Goal: Communication & Community: Connect with others

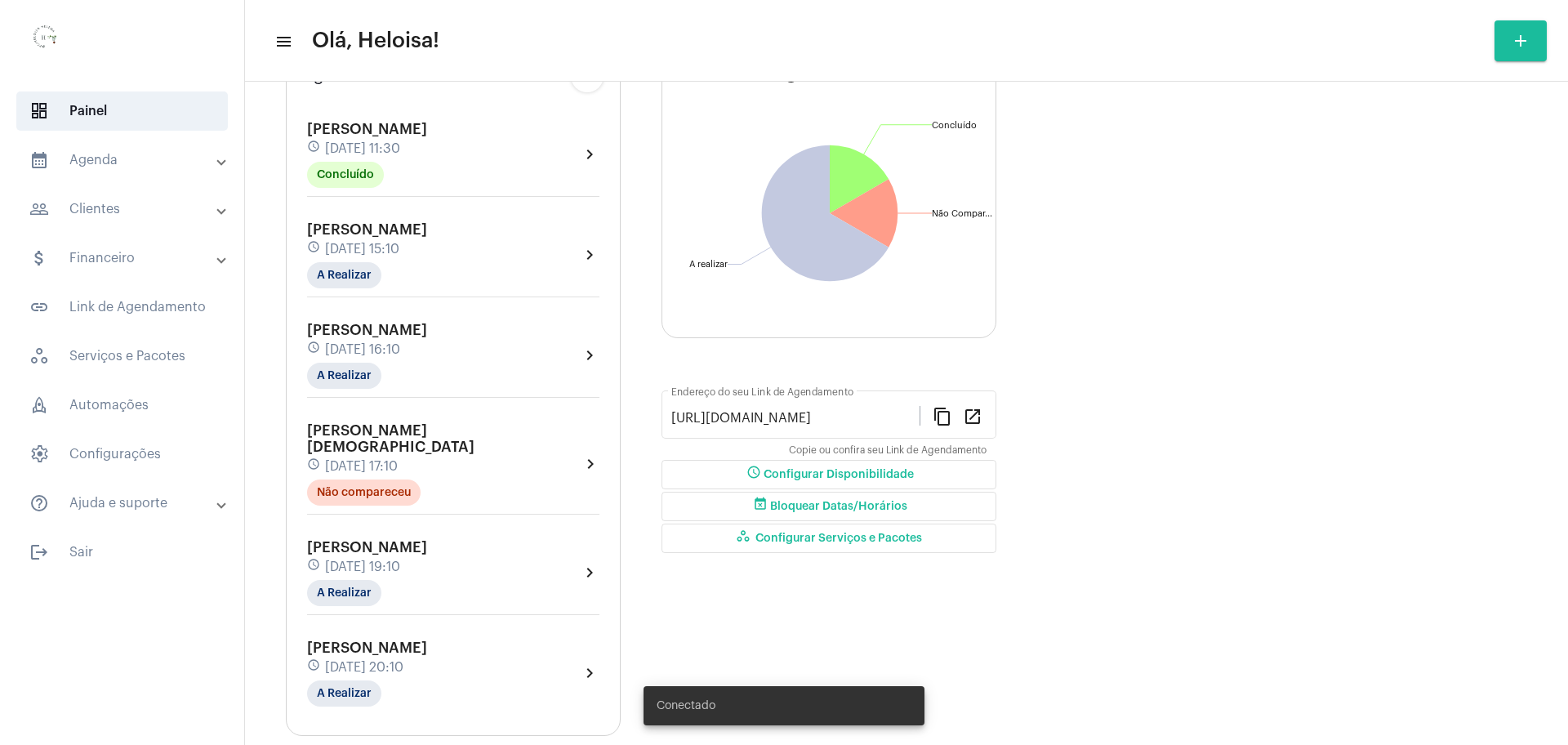
scroll to position [157, 0]
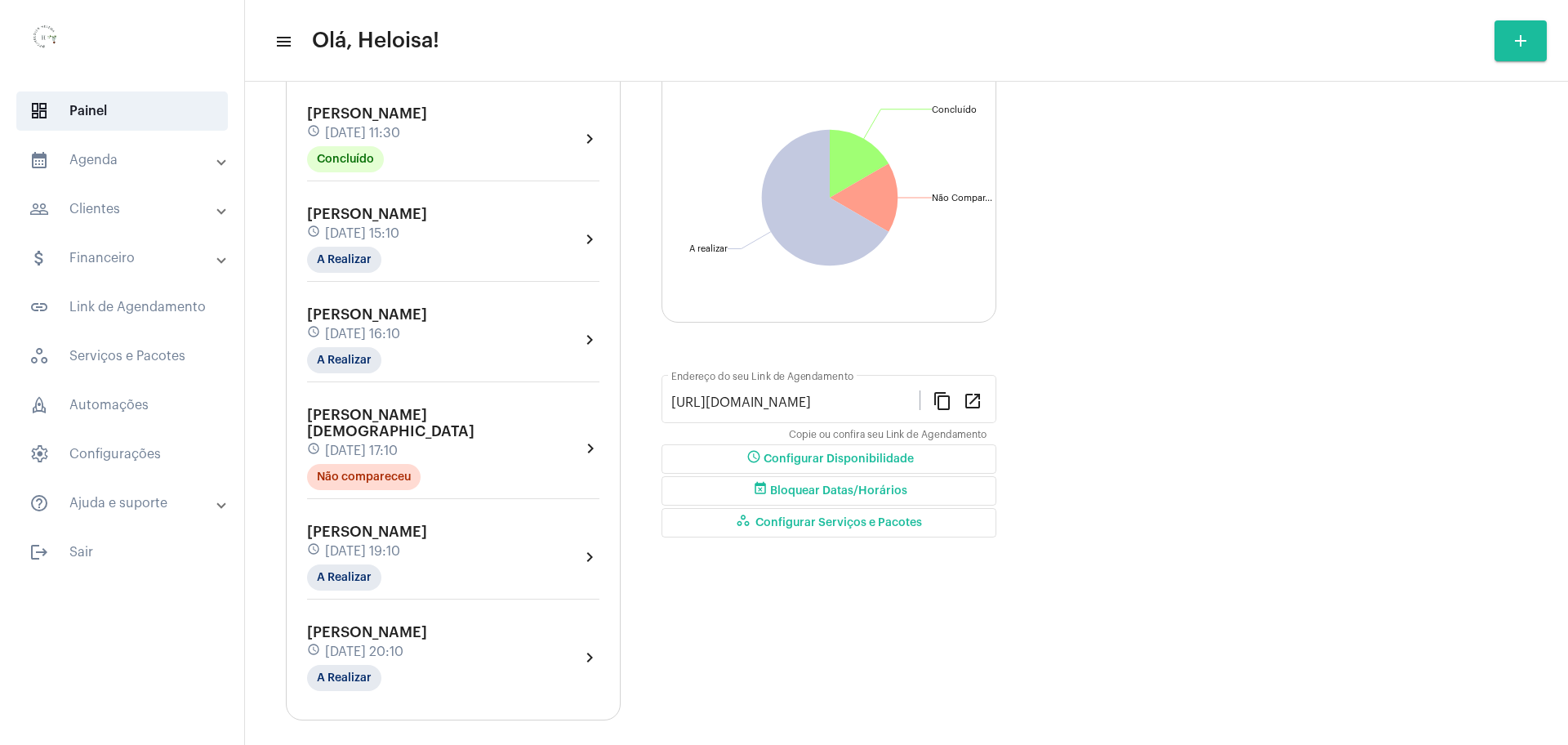
click at [395, 544] on span "[DATE] 19:10" at bounding box center [362, 551] width 75 height 15
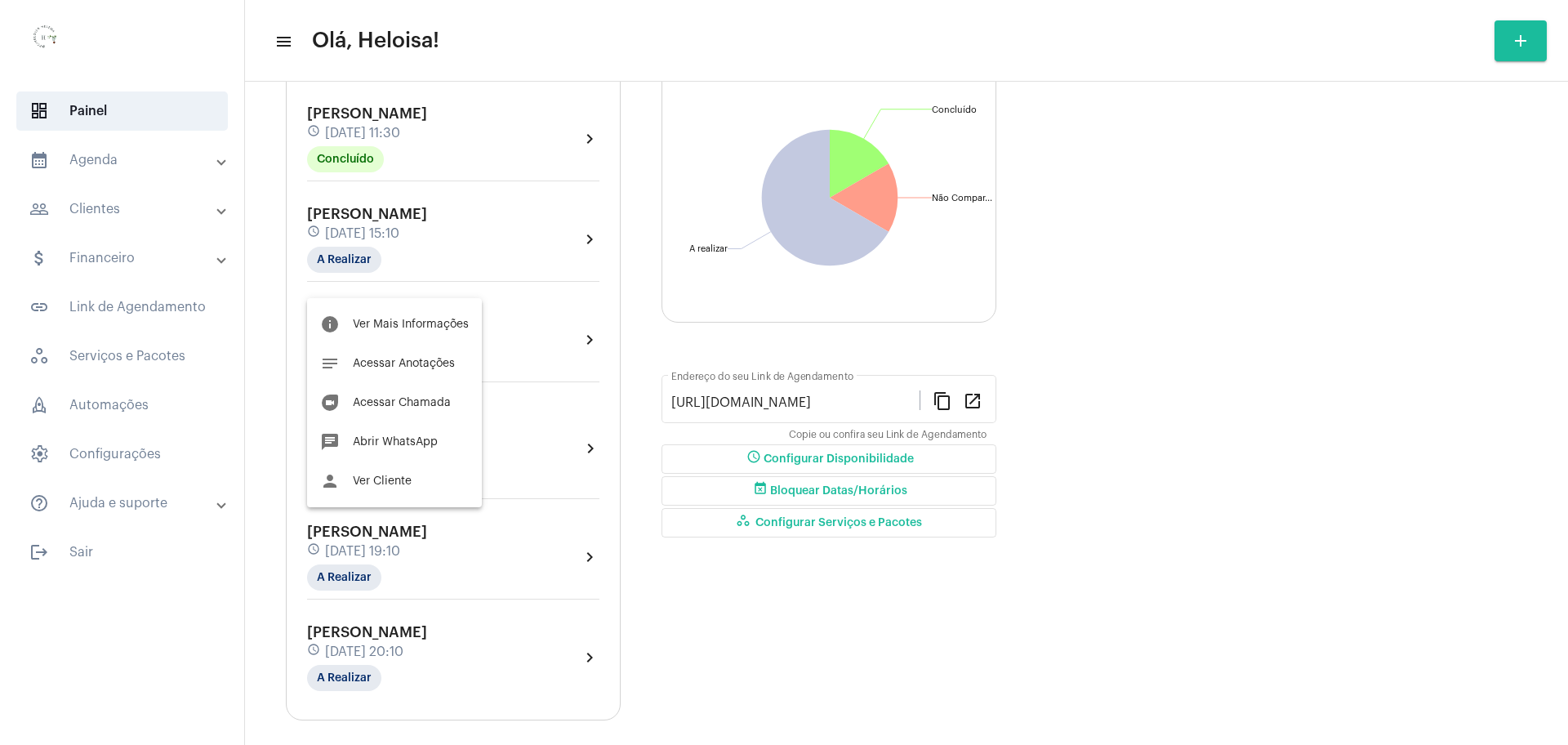
drag, startPoint x: 397, startPoint y: 407, endPoint x: 398, endPoint y: 448, distance: 41.0
click at [394, 450] on div "info Ver Mais Informações notes Acessar Anotações duo Acessar Chamada chat Abri…" at bounding box center [394, 403] width 175 height 210
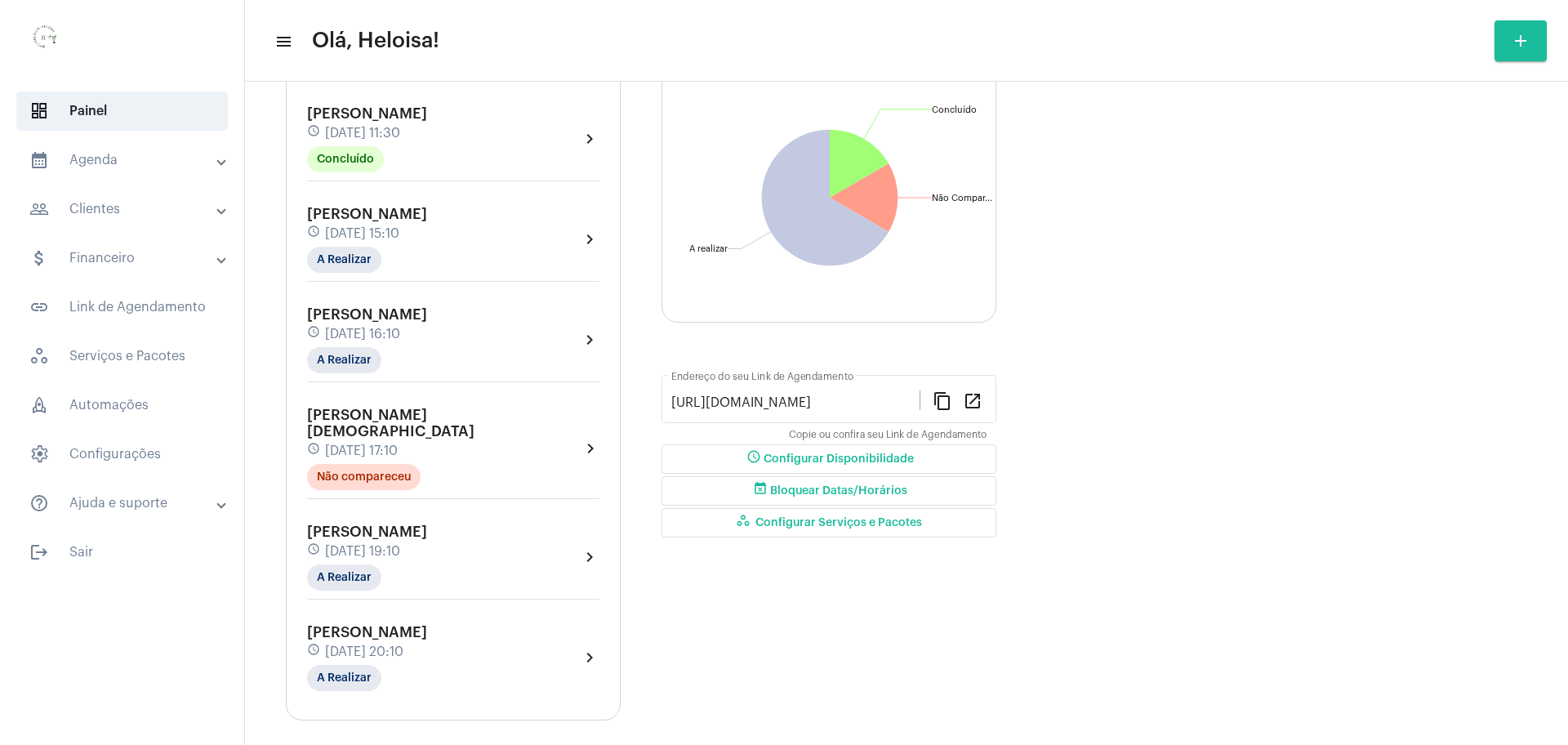
click at [377, 544] on span "[DATE] 19:10" at bounding box center [362, 551] width 75 height 15
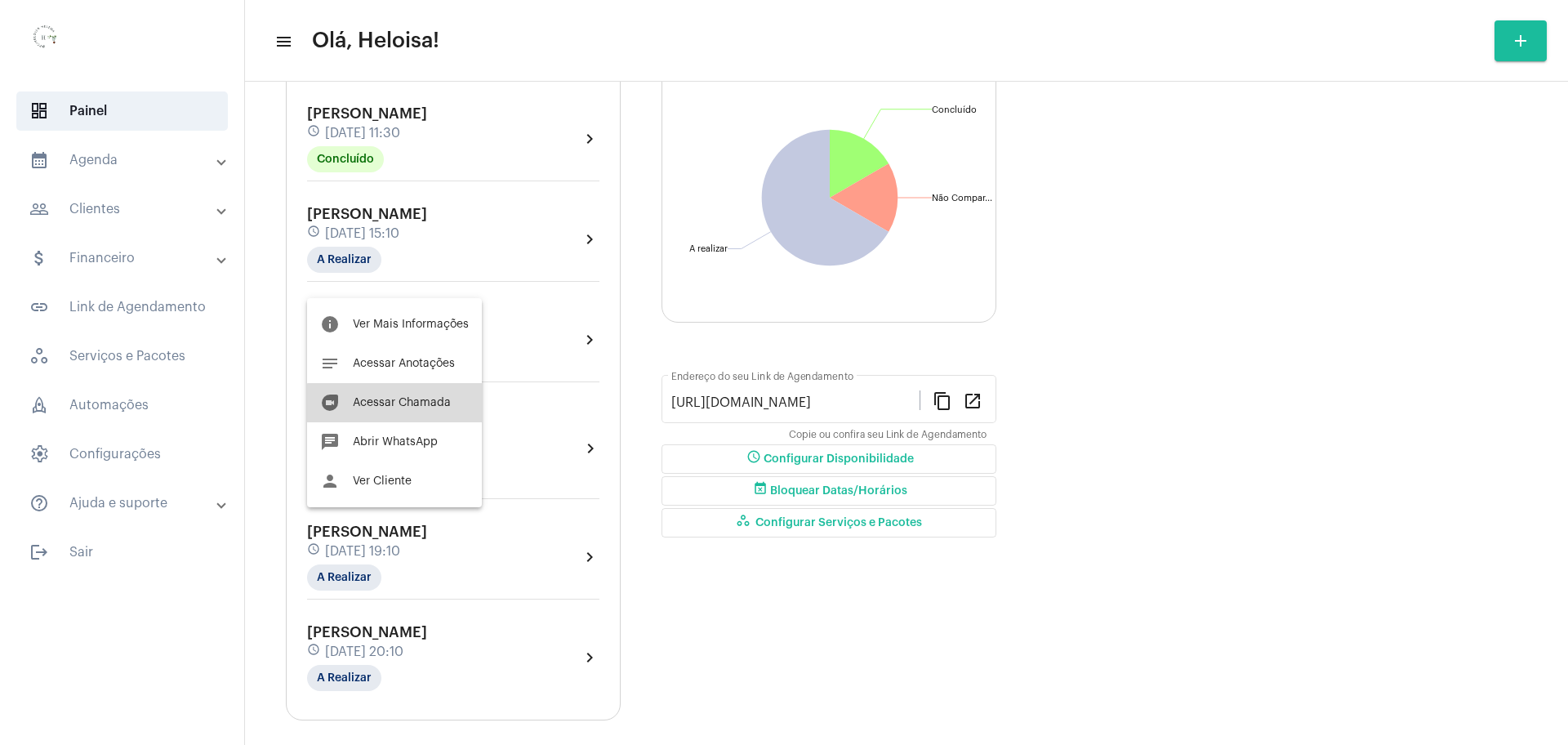
click at [397, 405] on span "Acessar Chamada" at bounding box center [402, 402] width 98 height 11
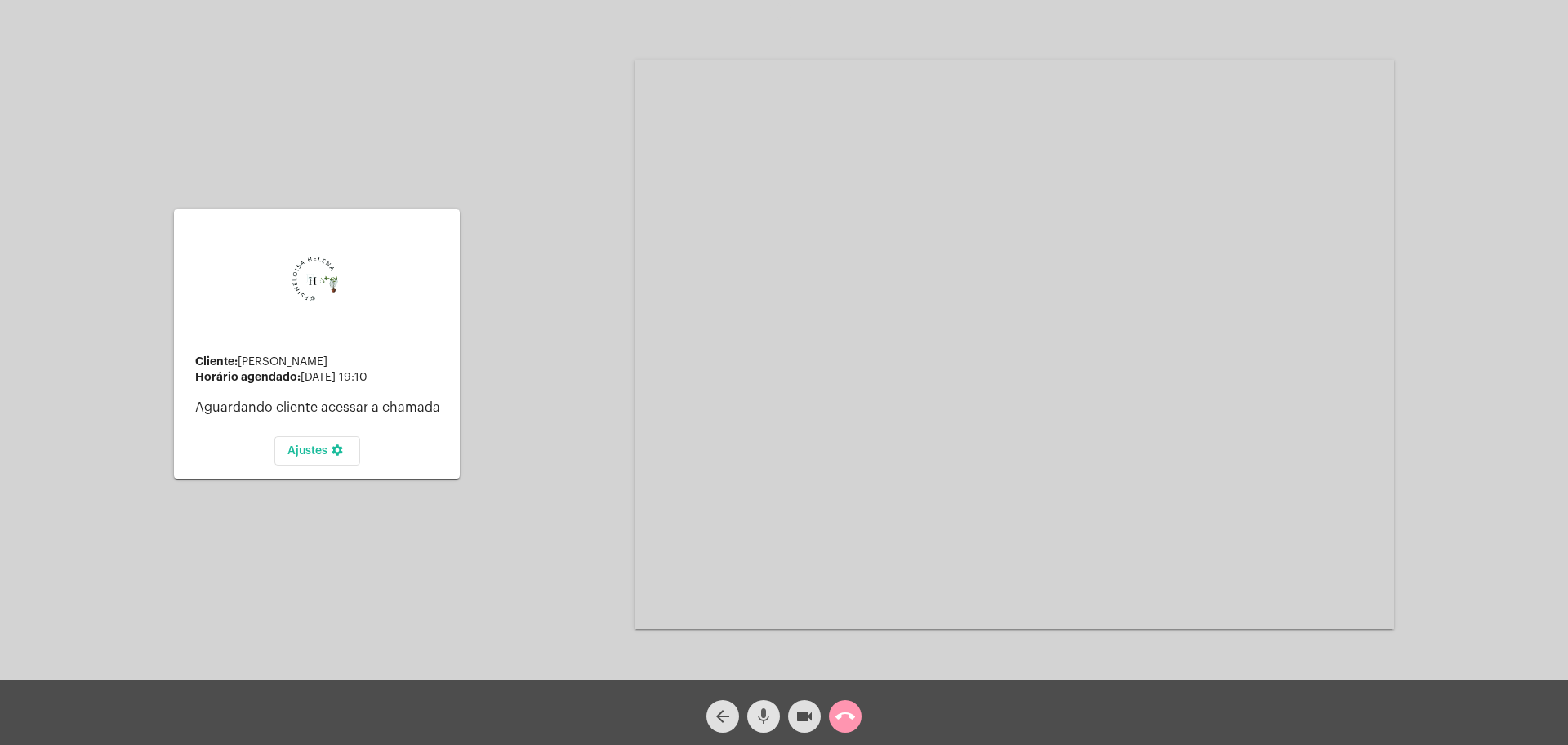
click at [765, 718] on mat-icon "mic" at bounding box center [763, 716] width 20 height 20
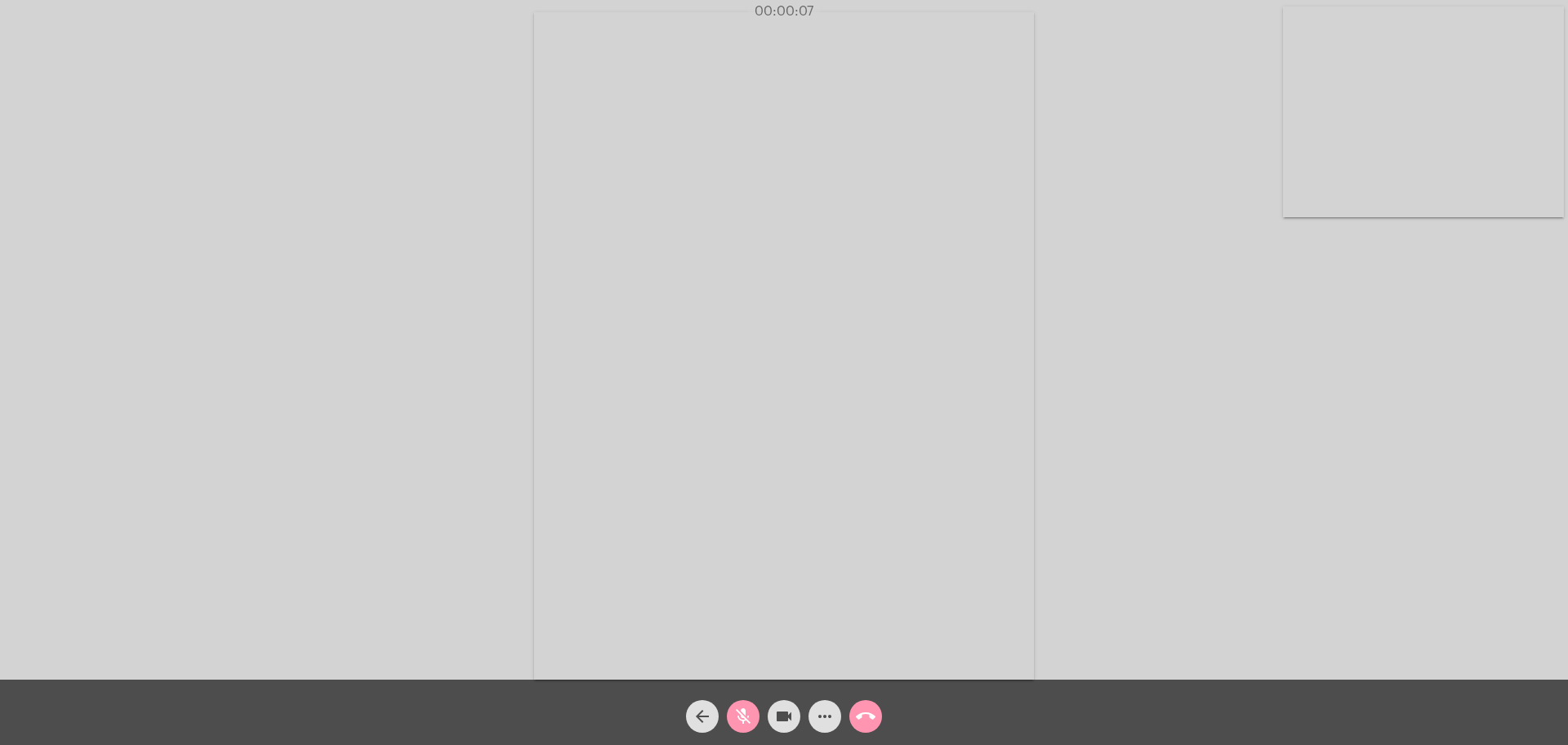
click at [737, 723] on mat-icon "mic_off" at bounding box center [743, 716] width 20 height 20
click at [740, 720] on mat-icon "mic" at bounding box center [743, 716] width 20 height 20
click at [736, 721] on mat-icon "mic_off" at bounding box center [743, 716] width 20 height 20
click at [1025, 492] on video at bounding box center [784, 346] width 500 height 667
click at [467, 289] on video at bounding box center [353, 344] width 500 height 667
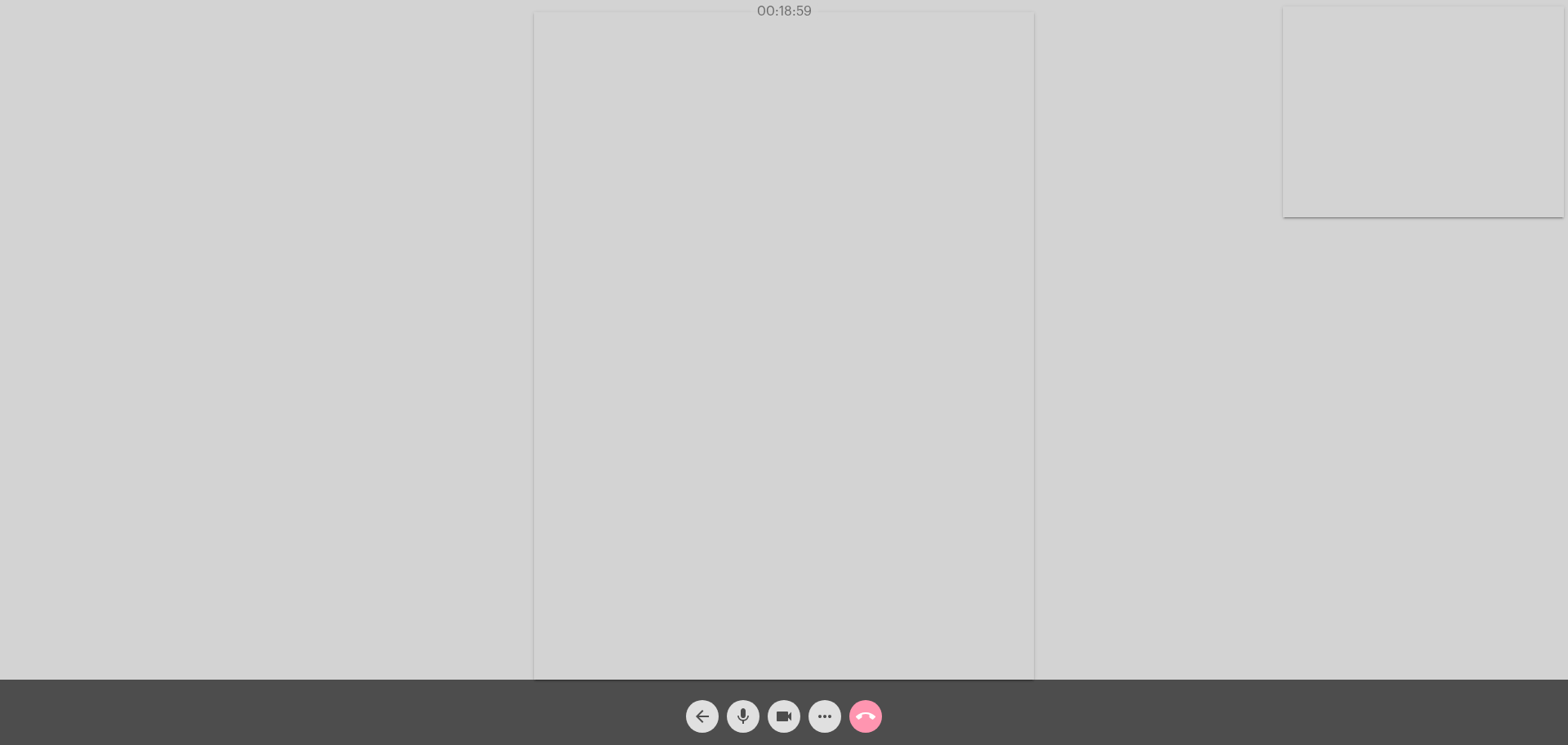
click at [467, 288] on div "Acessando Câmera e Microfone..." at bounding box center [784, 344] width 1565 height 679
click at [740, 721] on mat-icon "mic" at bounding box center [743, 716] width 20 height 20
click at [740, 721] on mat-icon "mic_off" at bounding box center [743, 716] width 20 height 20
click at [868, 711] on mat-icon "call_end" at bounding box center [865, 716] width 20 height 20
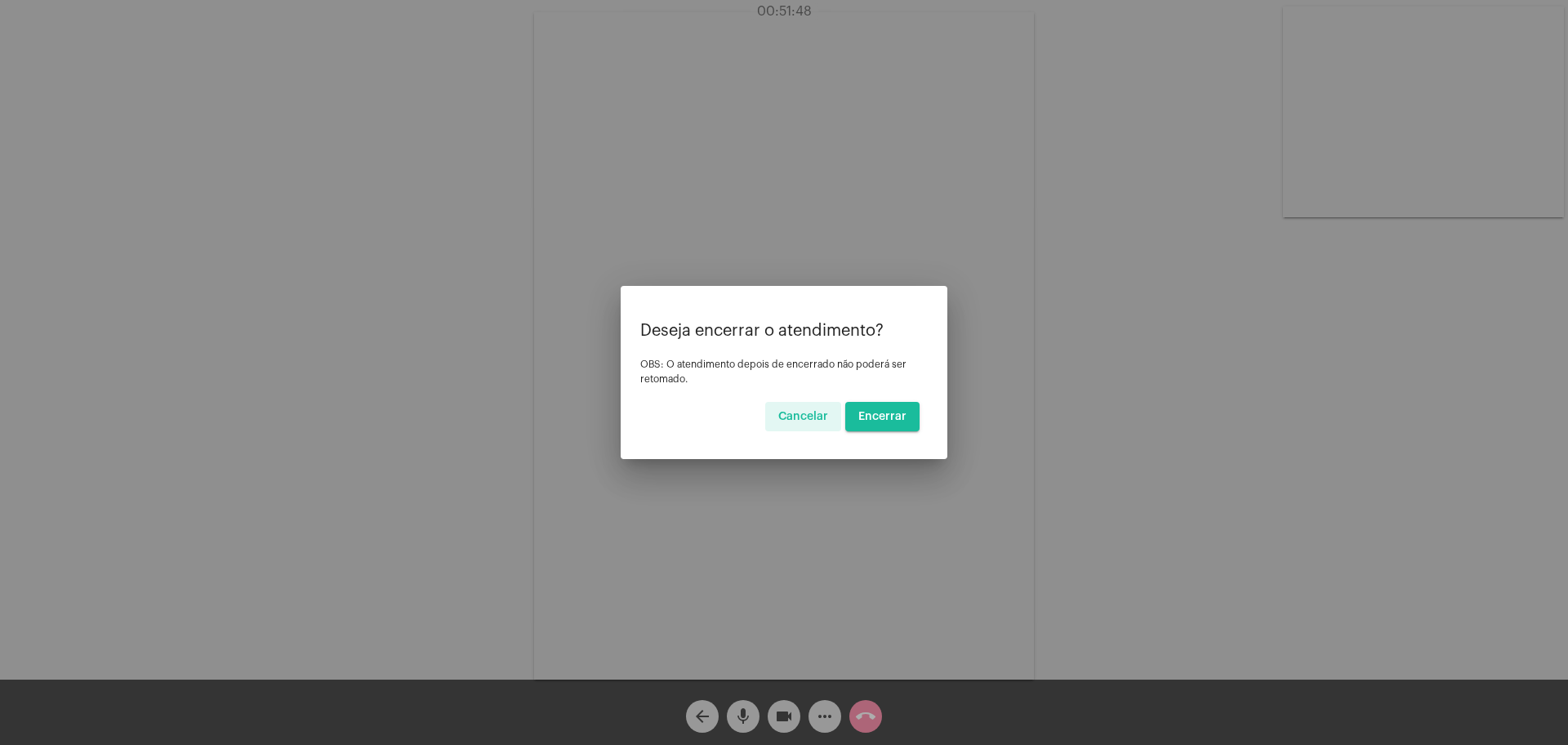
click at [891, 414] on span "Encerrar" at bounding box center [883, 416] width 48 height 11
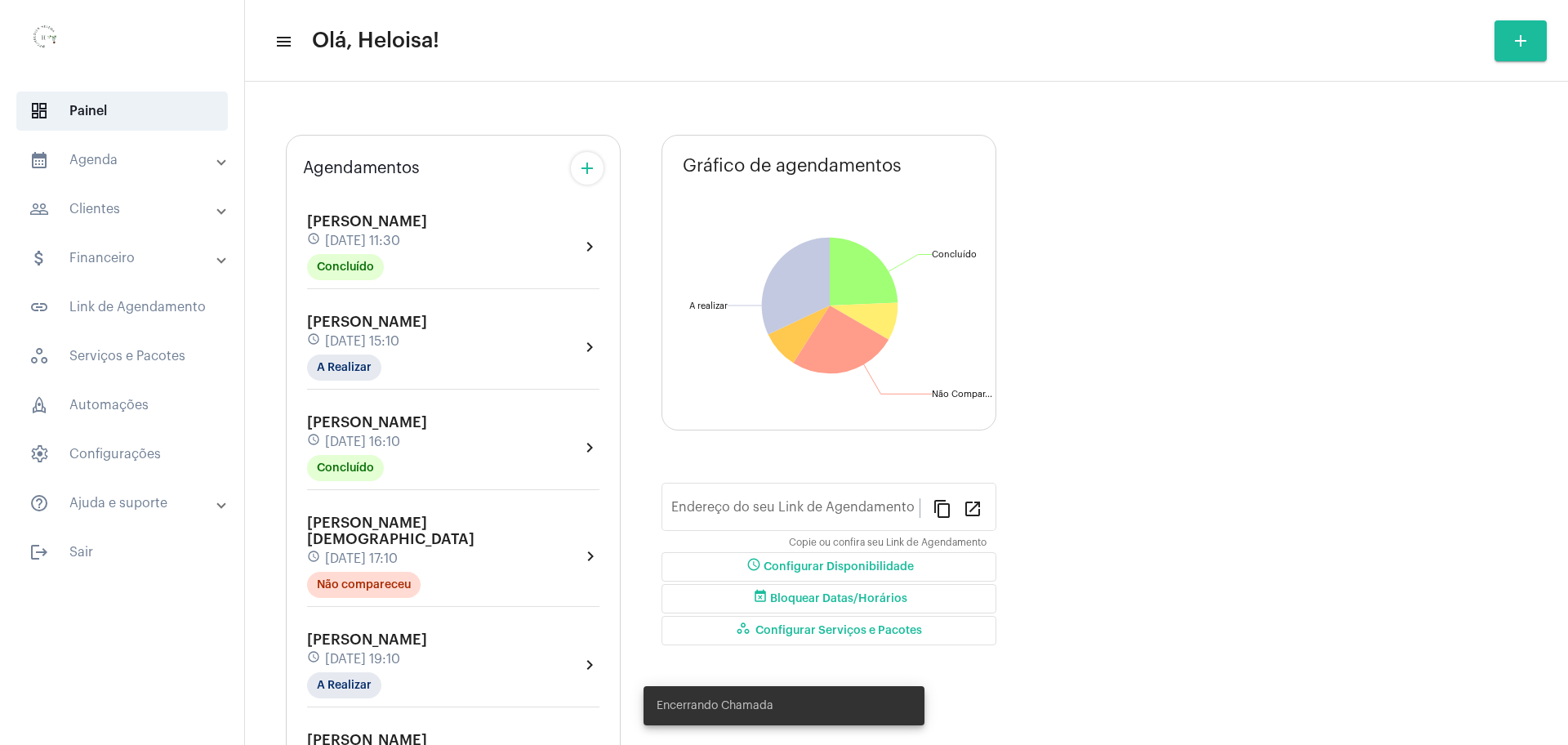
type input "[URL][DOMAIN_NAME]"
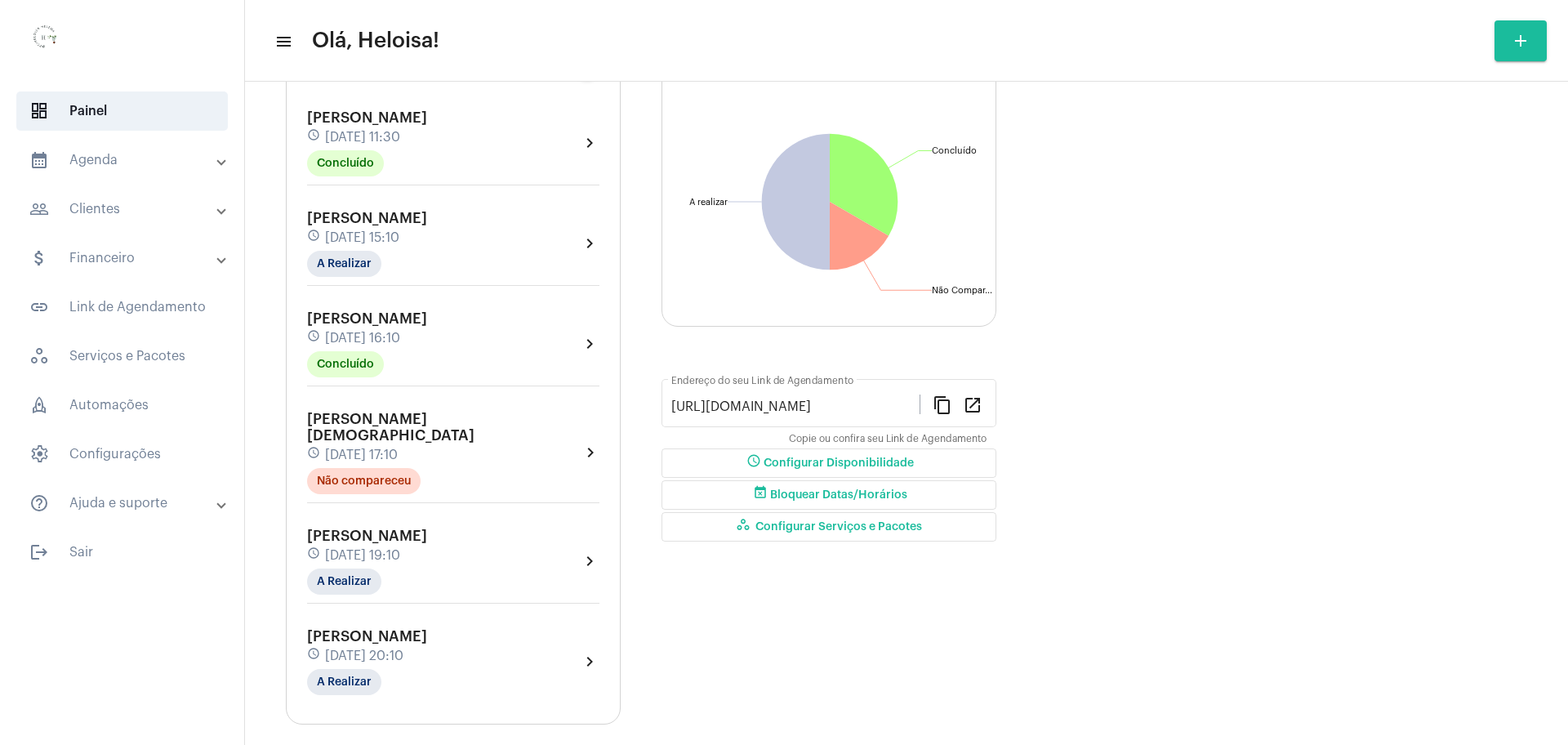
scroll to position [157, 0]
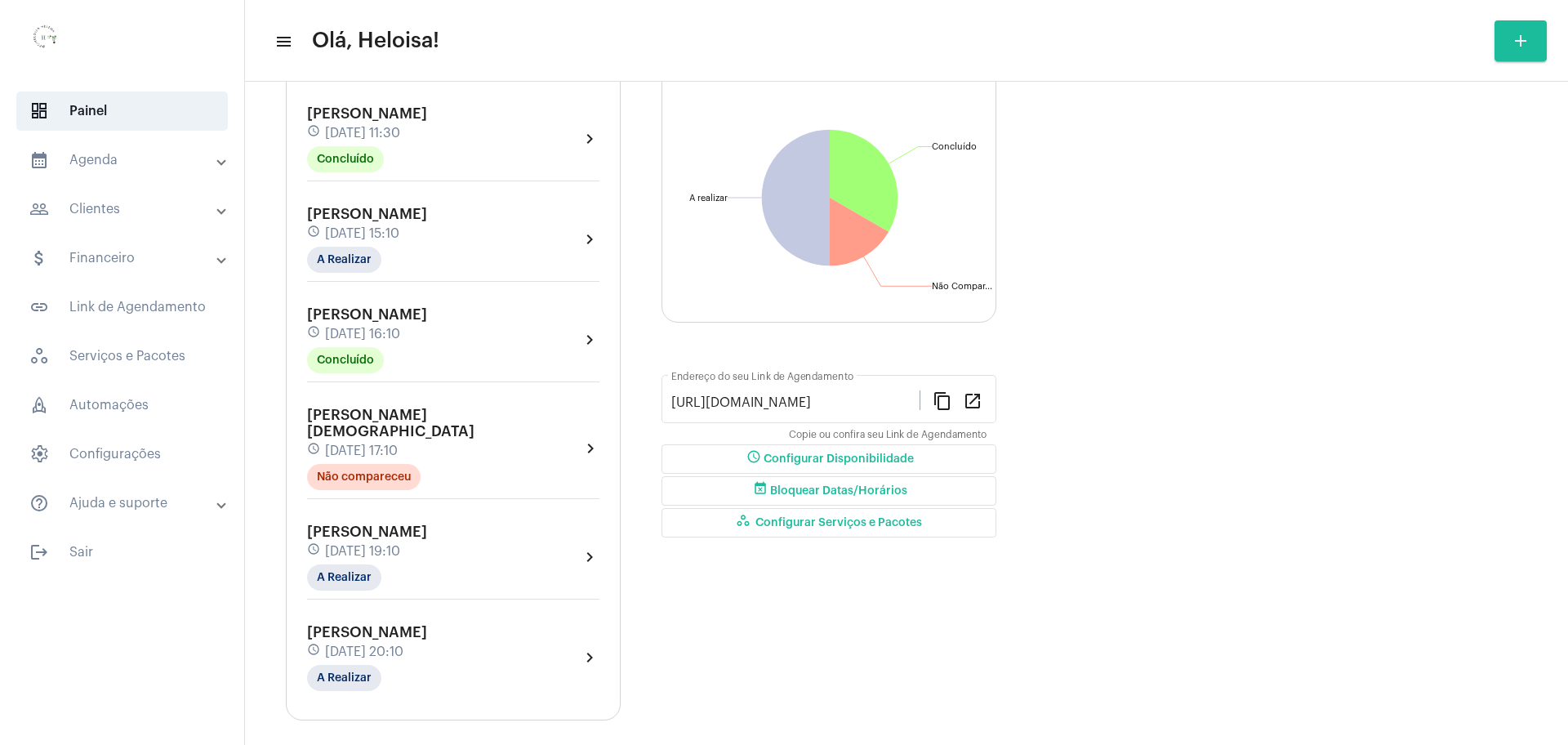
click at [403, 644] on span "[DATE] 20:10" at bounding box center [364, 651] width 78 height 15
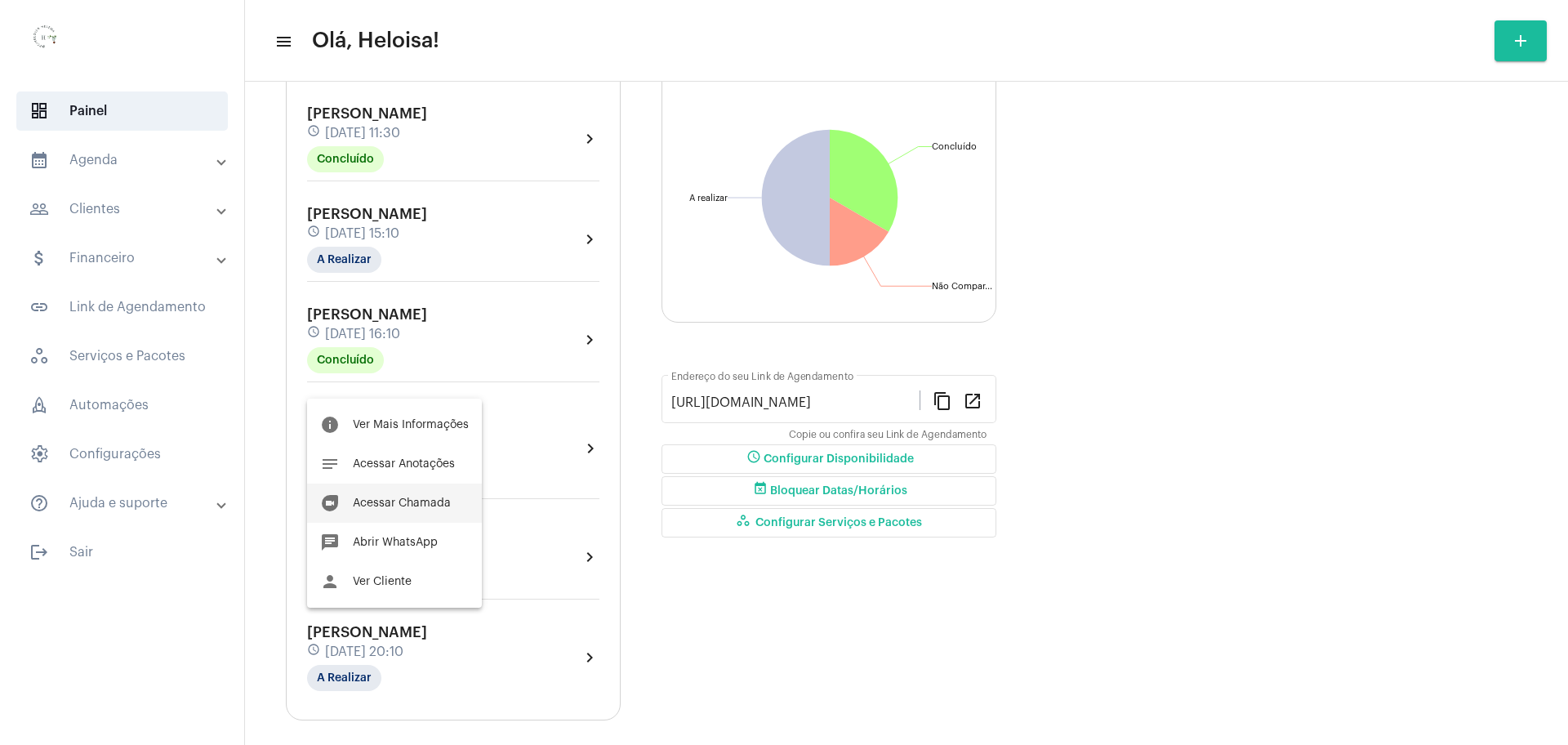
click at [434, 504] on span "Acessar Chamada" at bounding box center [402, 503] width 98 height 11
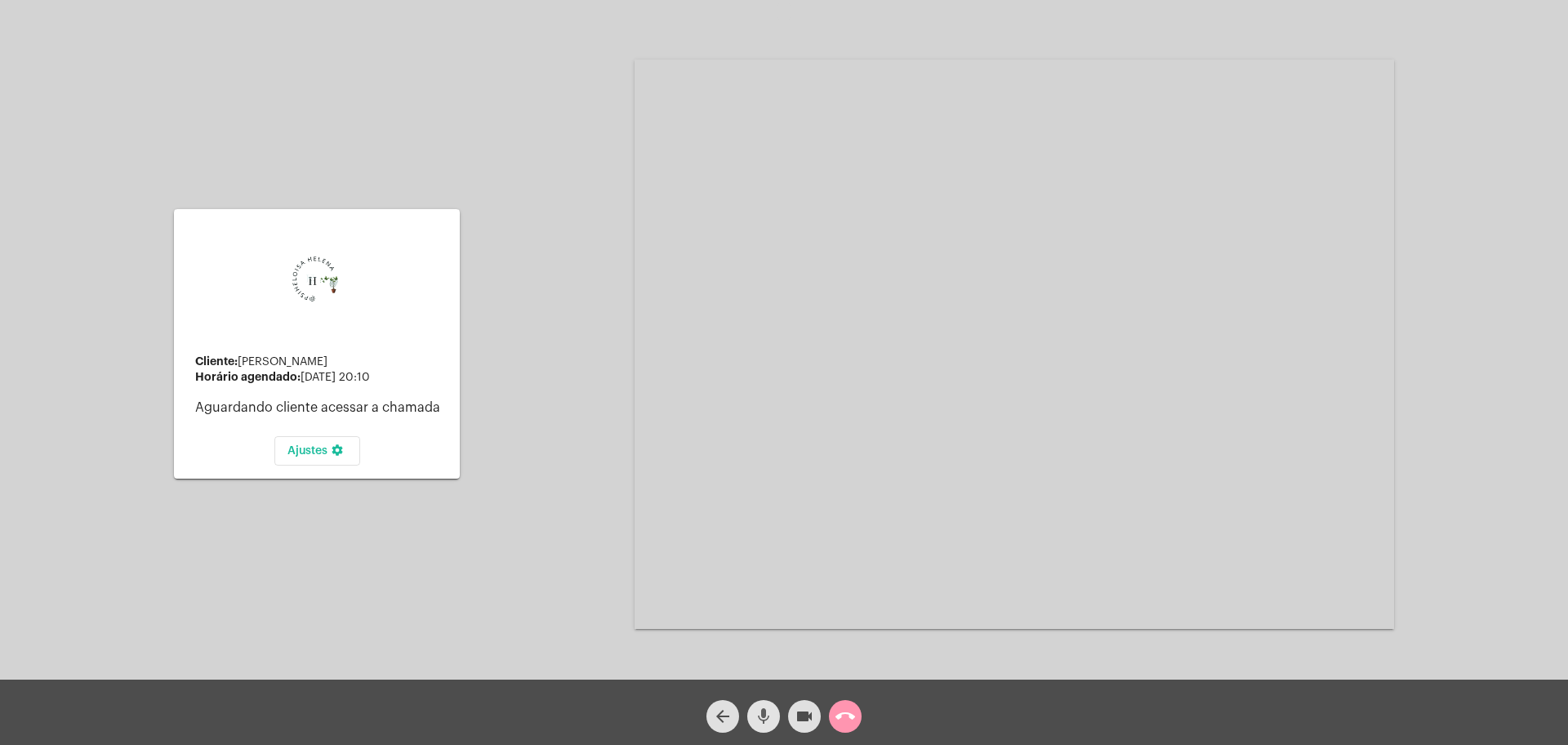
click at [759, 725] on mat-icon "mic" at bounding box center [763, 716] width 20 height 20
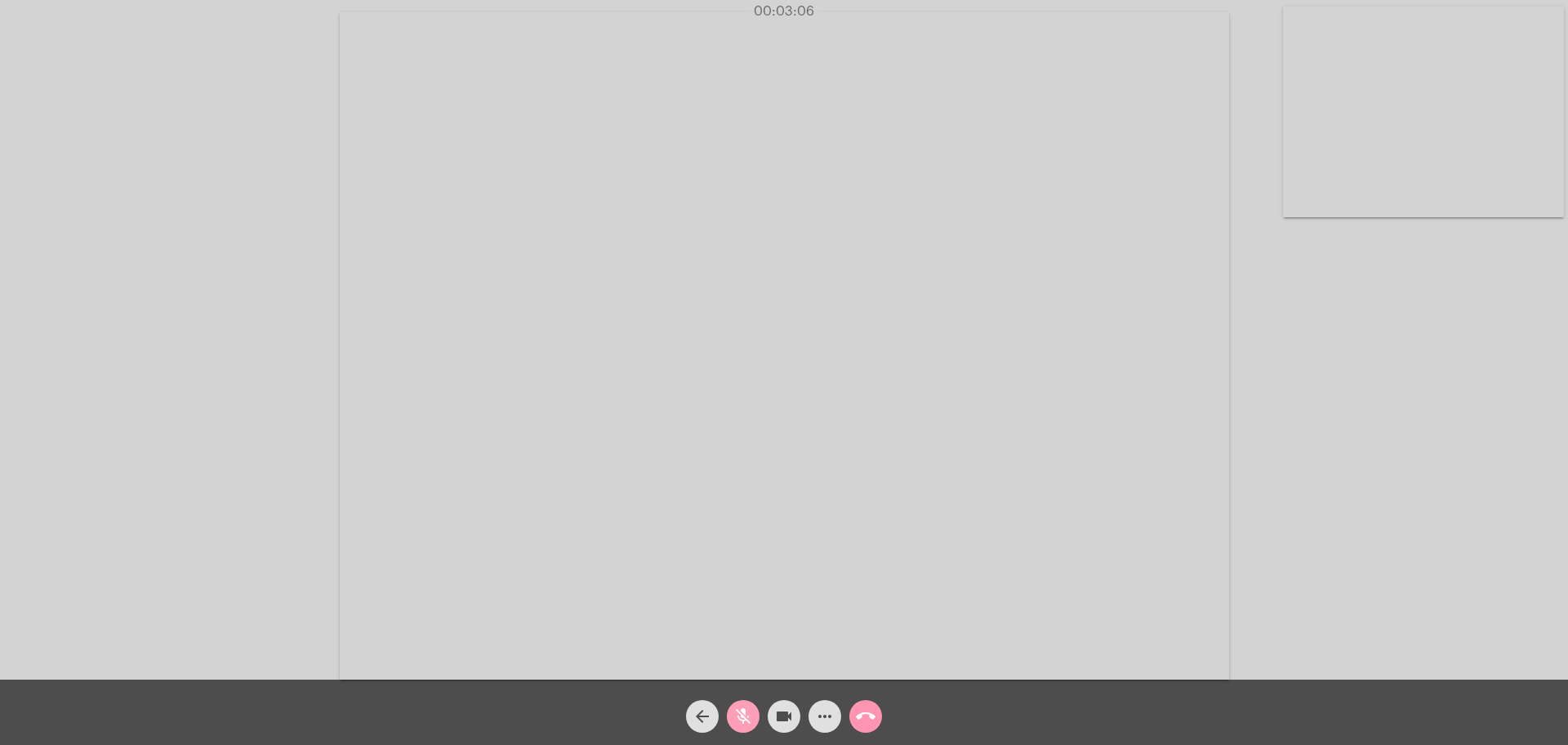
click at [746, 722] on mat-icon "mic_off" at bounding box center [743, 716] width 20 height 20
click at [746, 722] on mat-icon "mic" at bounding box center [743, 716] width 20 height 20
click at [746, 722] on mat-icon "mic_off" at bounding box center [743, 716] width 20 height 20
click at [1049, 504] on video at bounding box center [784, 346] width 890 height 667
click at [735, 348] on video at bounding box center [396, 344] width 759 height 569
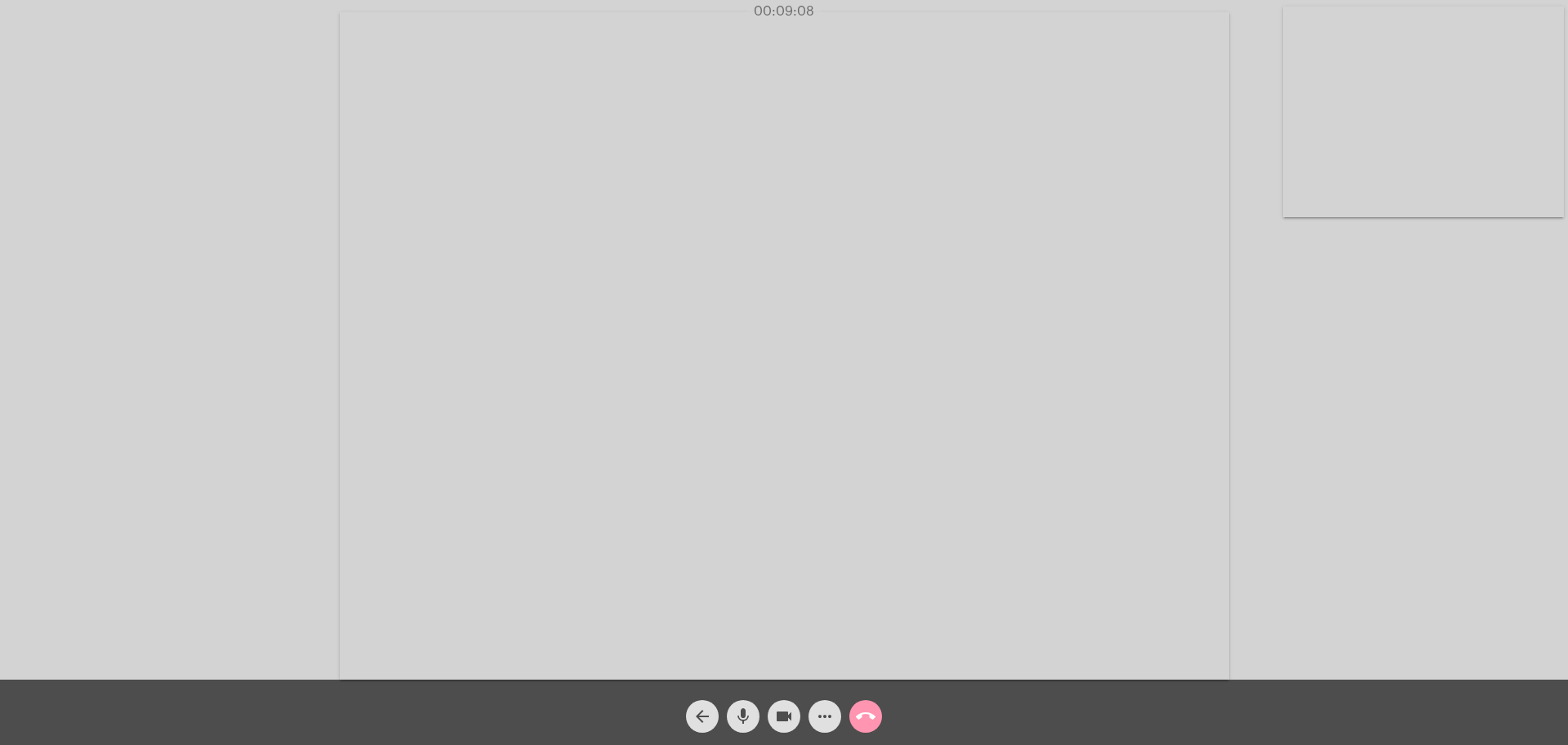
click at [1107, 241] on video at bounding box center [784, 346] width 890 height 667
click at [402, 397] on video at bounding box center [396, 344] width 759 height 569
click at [743, 719] on mat-icon "mic" at bounding box center [743, 716] width 20 height 20
click at [738, 709] on mat-icon "mic_off" at bounding box center [743, 716] width 20 height 20
click at [747, 719] on mat-icon "mic" at bounding box center [743, 716] width 20 height 20
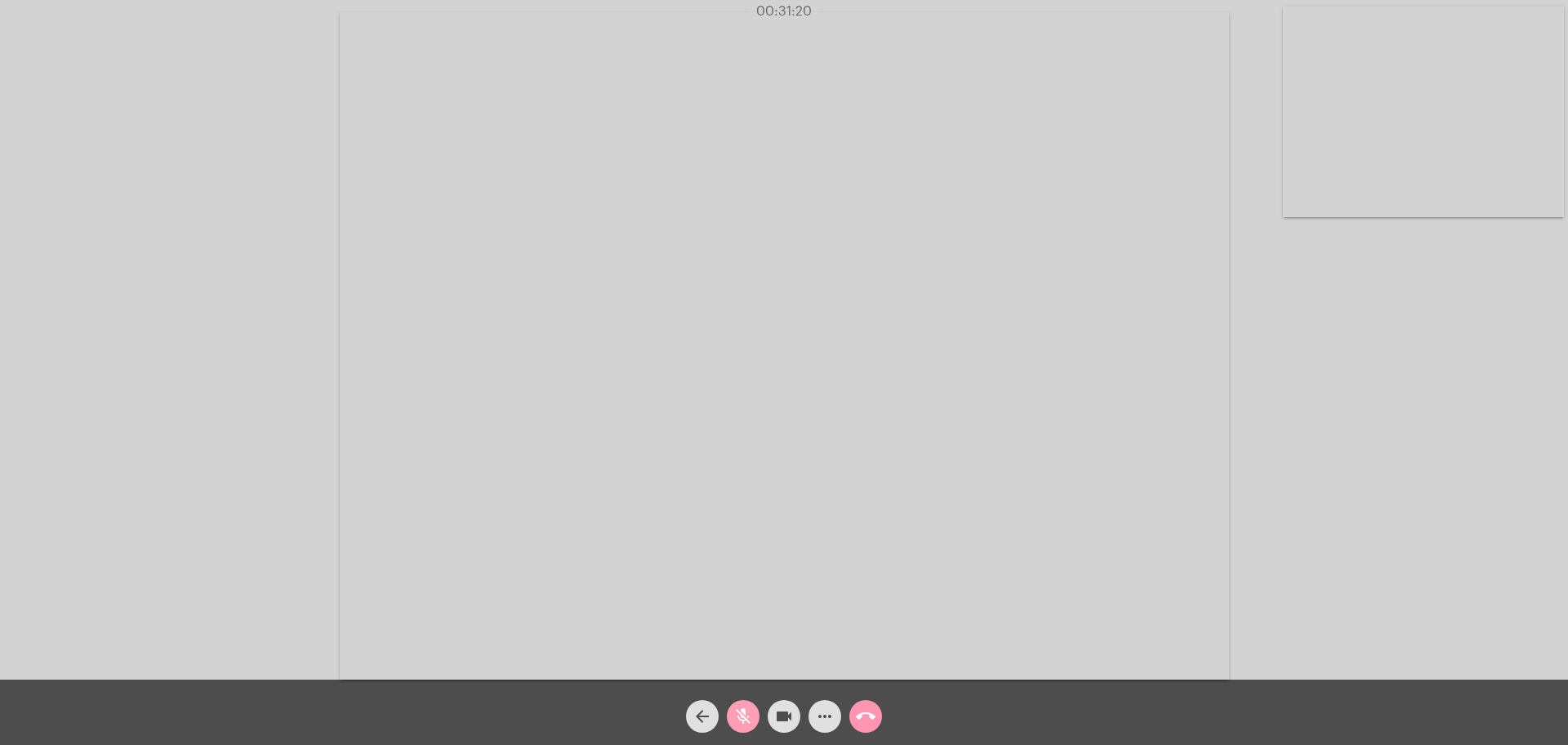
click at [746, 722] on mat-icon "mic_off" at bounding box center [743, 716] width 20 height 20
click at [746, 722] on mat-icon "mic" at bounding box center [743, 716] width 20 height 20
click at [746, 722] on mat-icon "mic_off" at bounding box center [743, 716] width 20 height 20
click at [742, 714] on mat-icon "mic" at bounding box center [743, 716] width 20 height 20
click at [738, 719] on mat-icon "mic_off" at bounding box center [743, 716] width 20 height 20
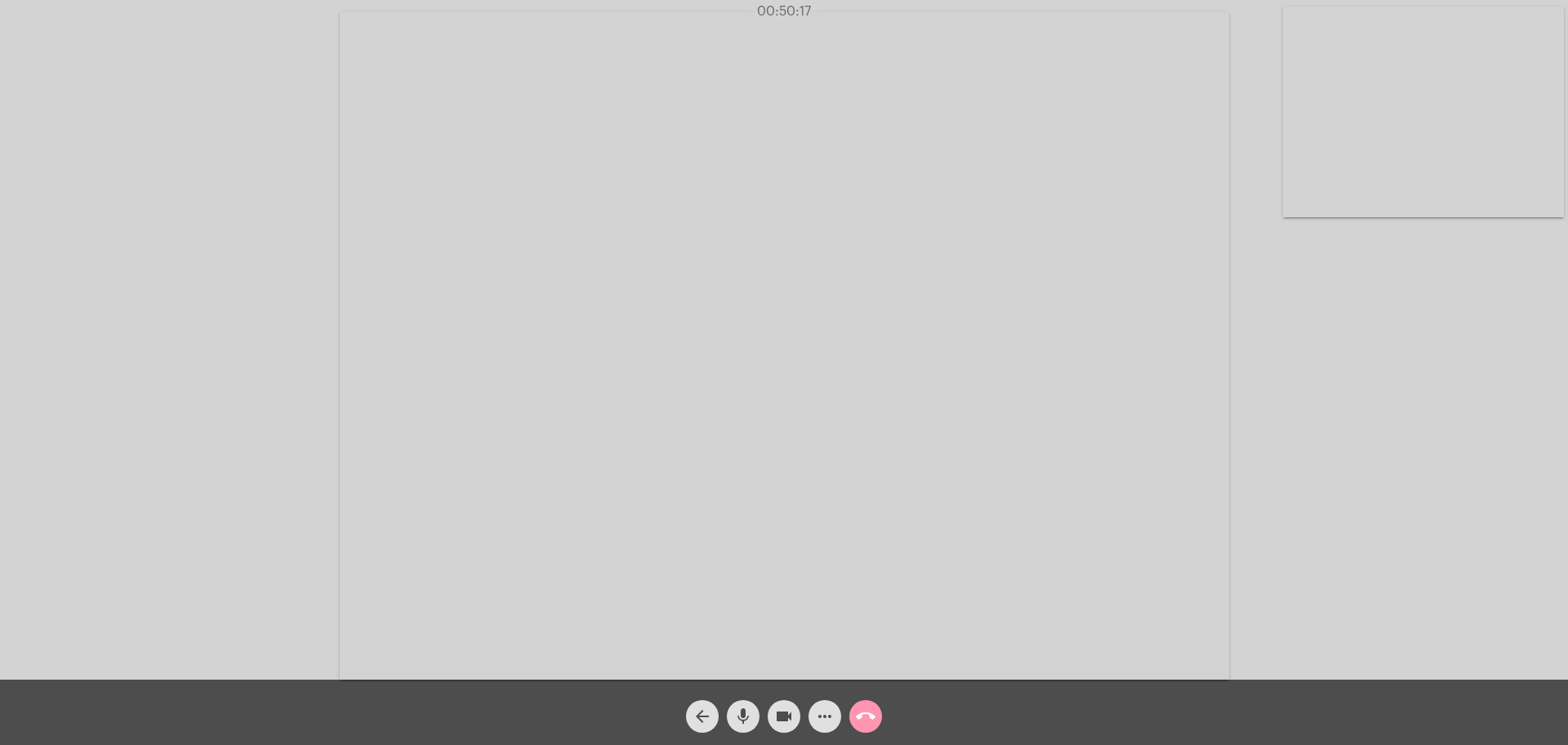
click at [1052, 597] on video at bounding box center [784, 346] width 890 height 667
click at [584, 352] on video at bounding box center [396, 344] width 759 height 569
click at [739, 724] on mat-icon "mic" at bounding box center [743, 716] width 20 height 20
click at [739, 724] on mat-icon "mic_off" at bounding box center [743, 716] width 20 height 20
click at [867, 717] on mat-icon "call_end" at bounding box center [865, 716] width 20 height 20
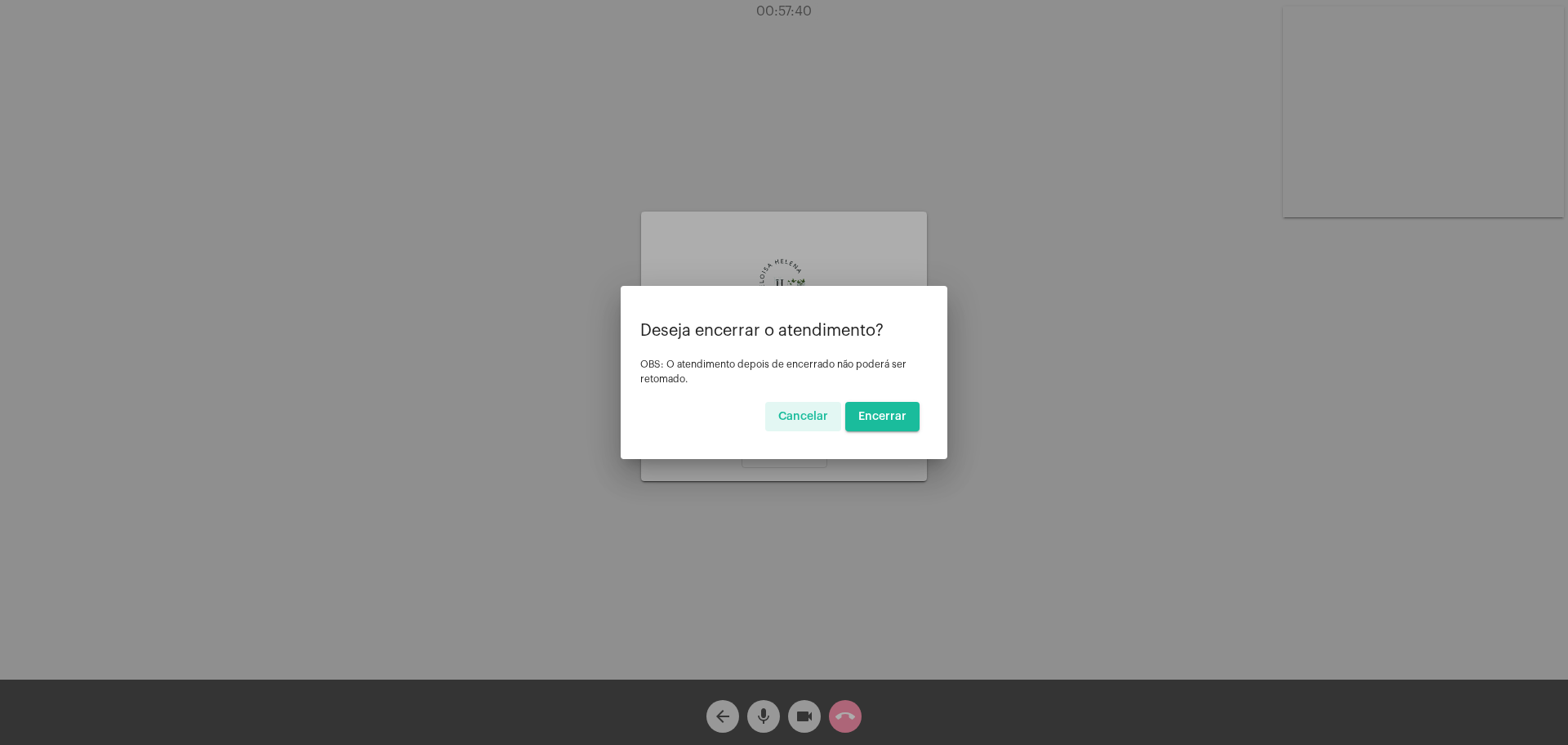
click at [879, 412] on span "Encerrar" at bounding box center [883, 416] width 48 height 11
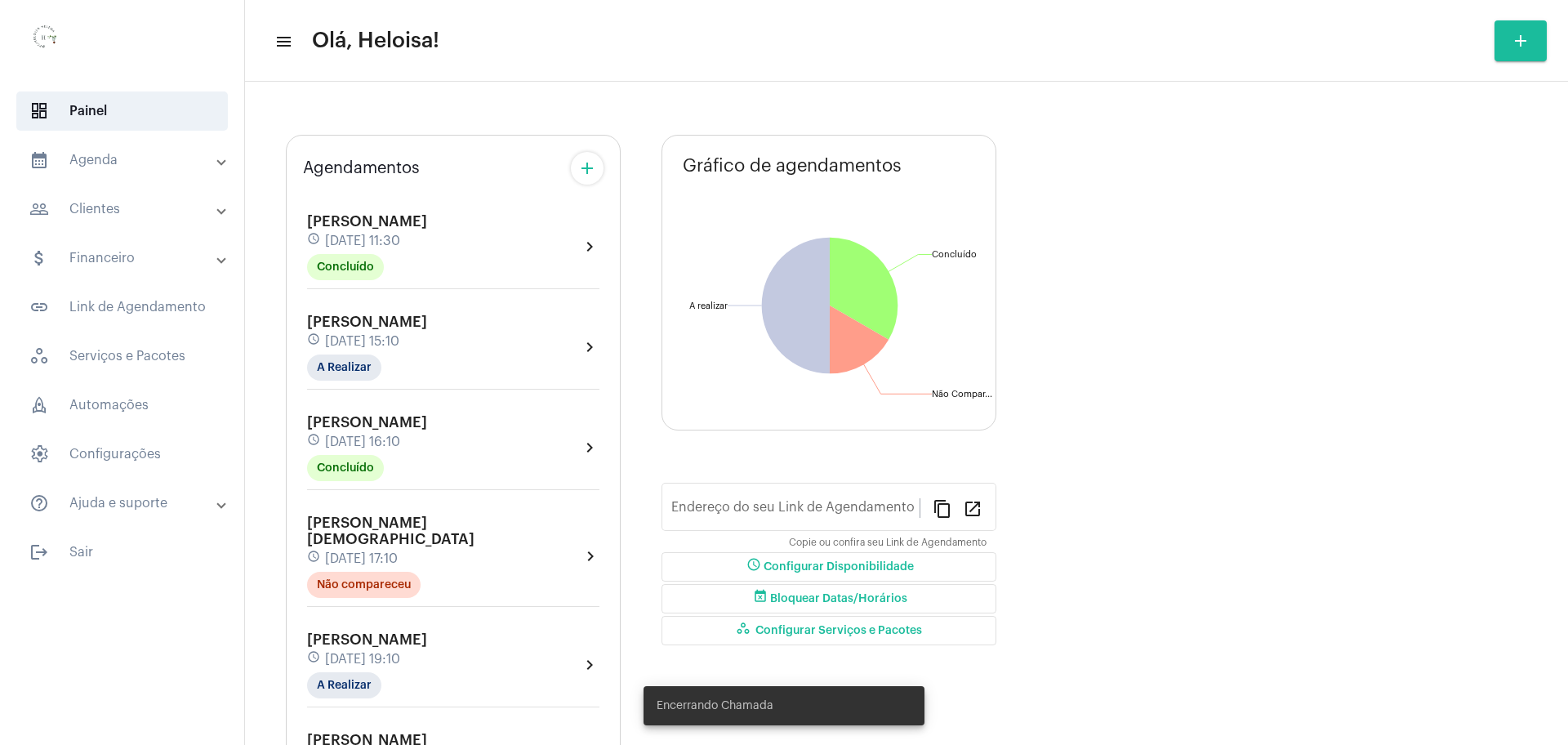
type input "[URL][DOMAIN_NAME]"
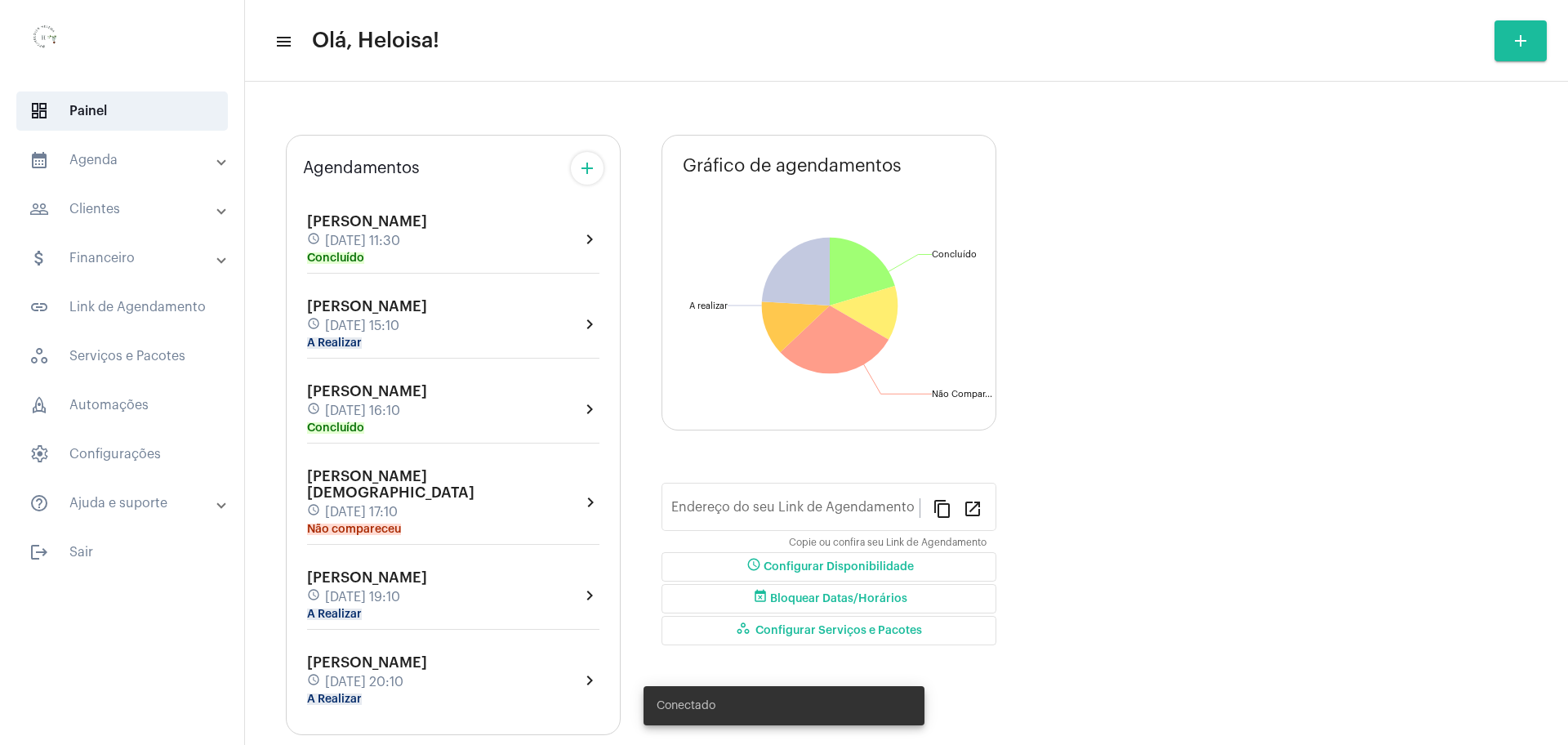
type input "[URL][DOMAIN_NAME]"
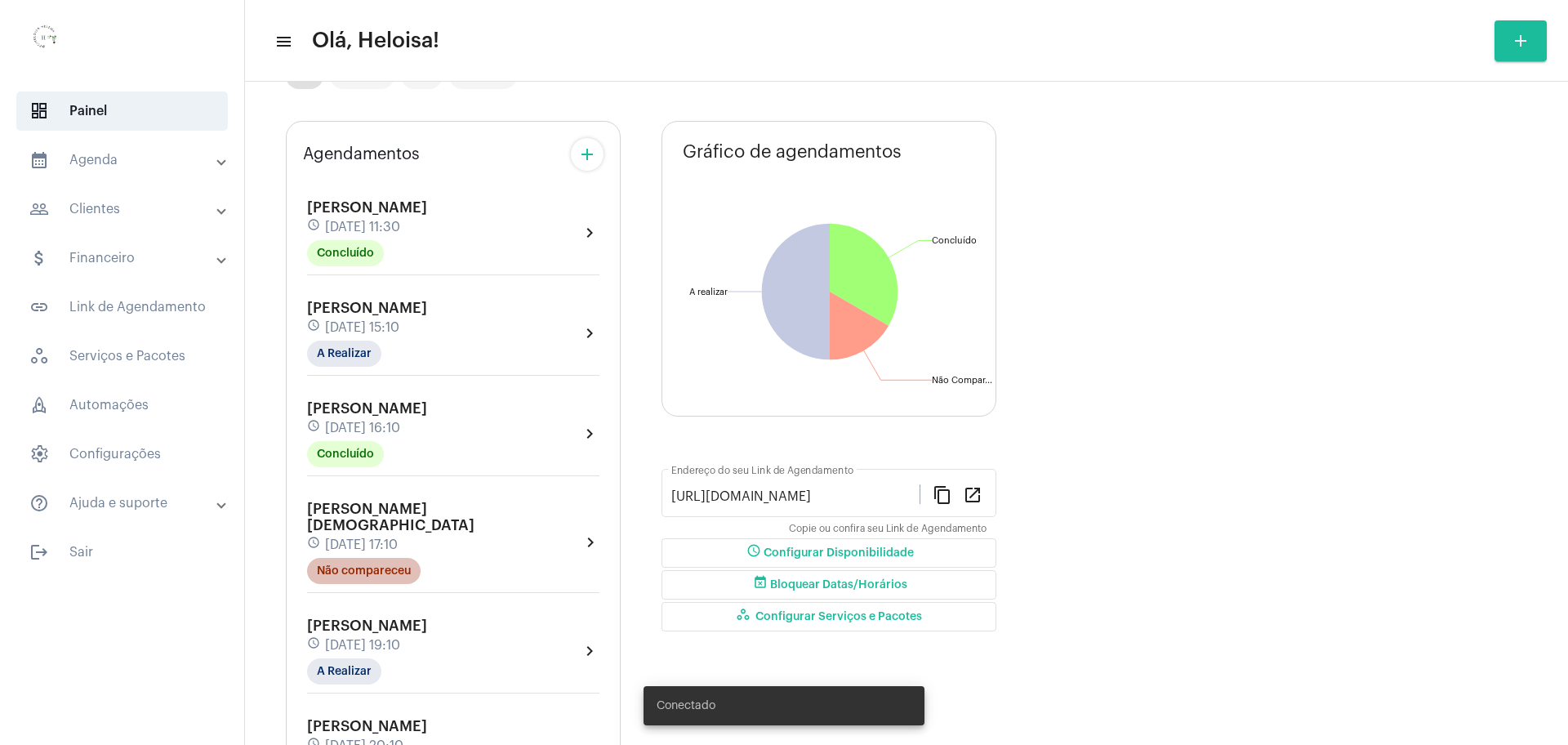
scroll to position [157, 0]
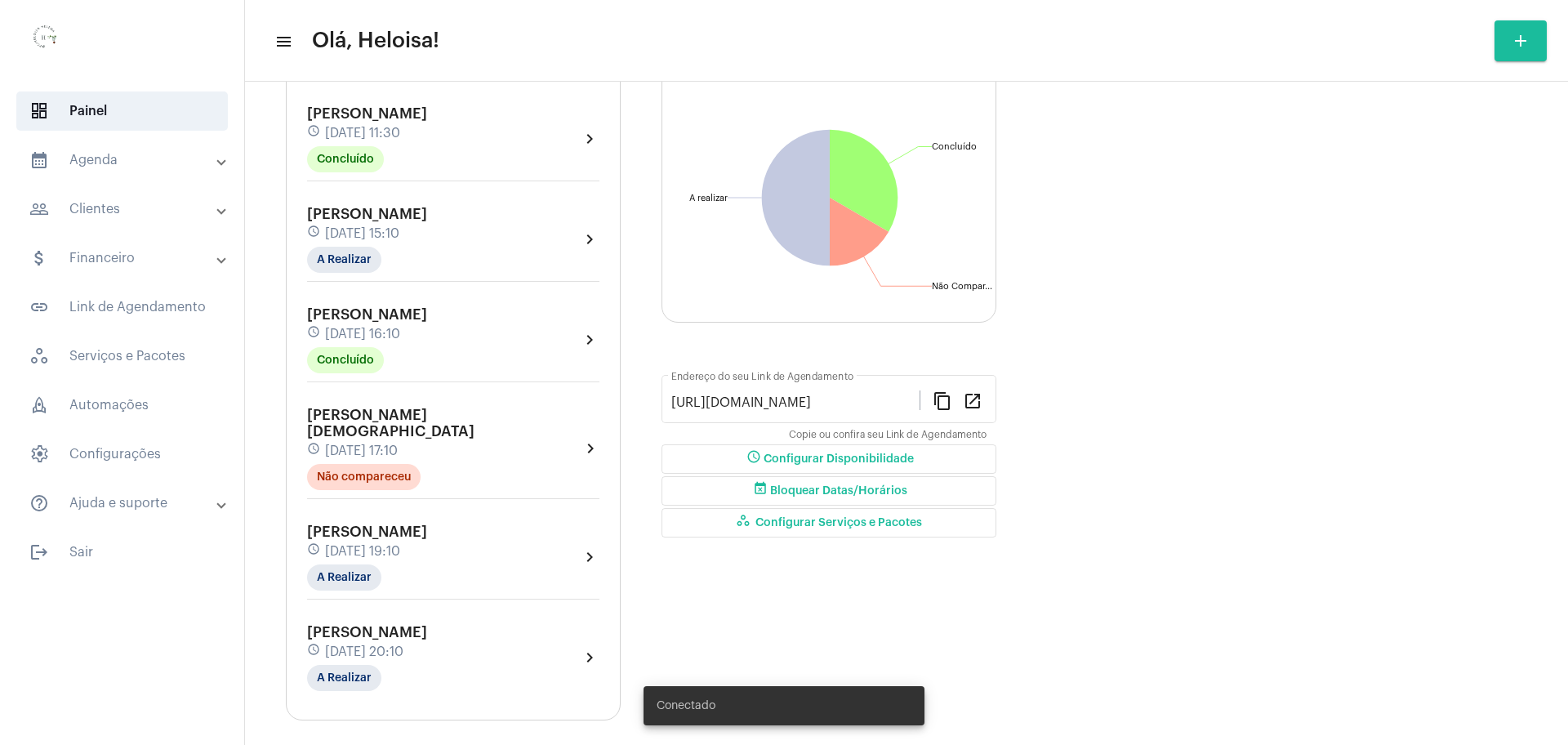
click at [383, 524] on span "[PERSON_NAME]" at bounding box center [366, 531] width 120 height 15
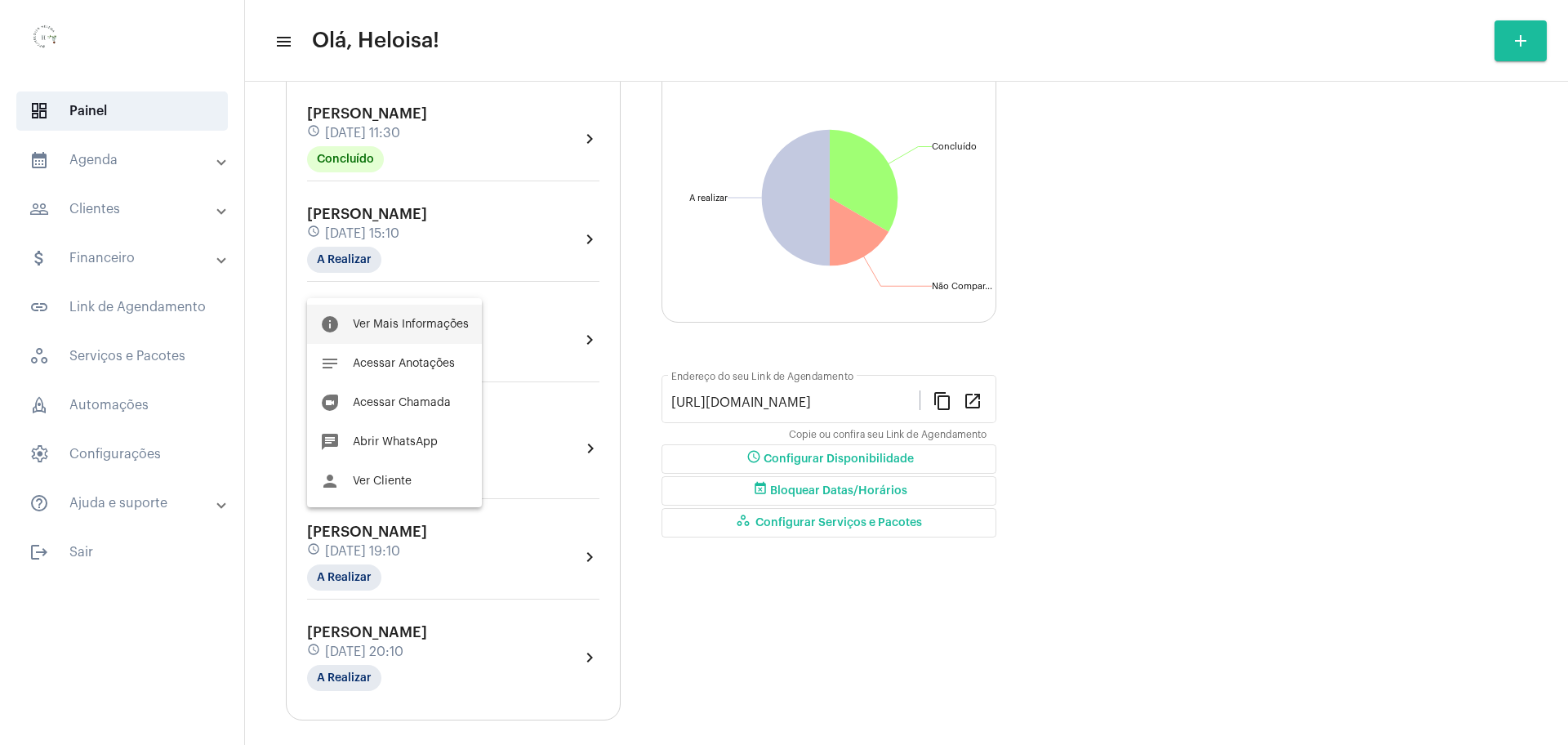
click at [389, 315] on button "info Ver Mais Informações" at bounding box center [394, 323] width 175 height 39
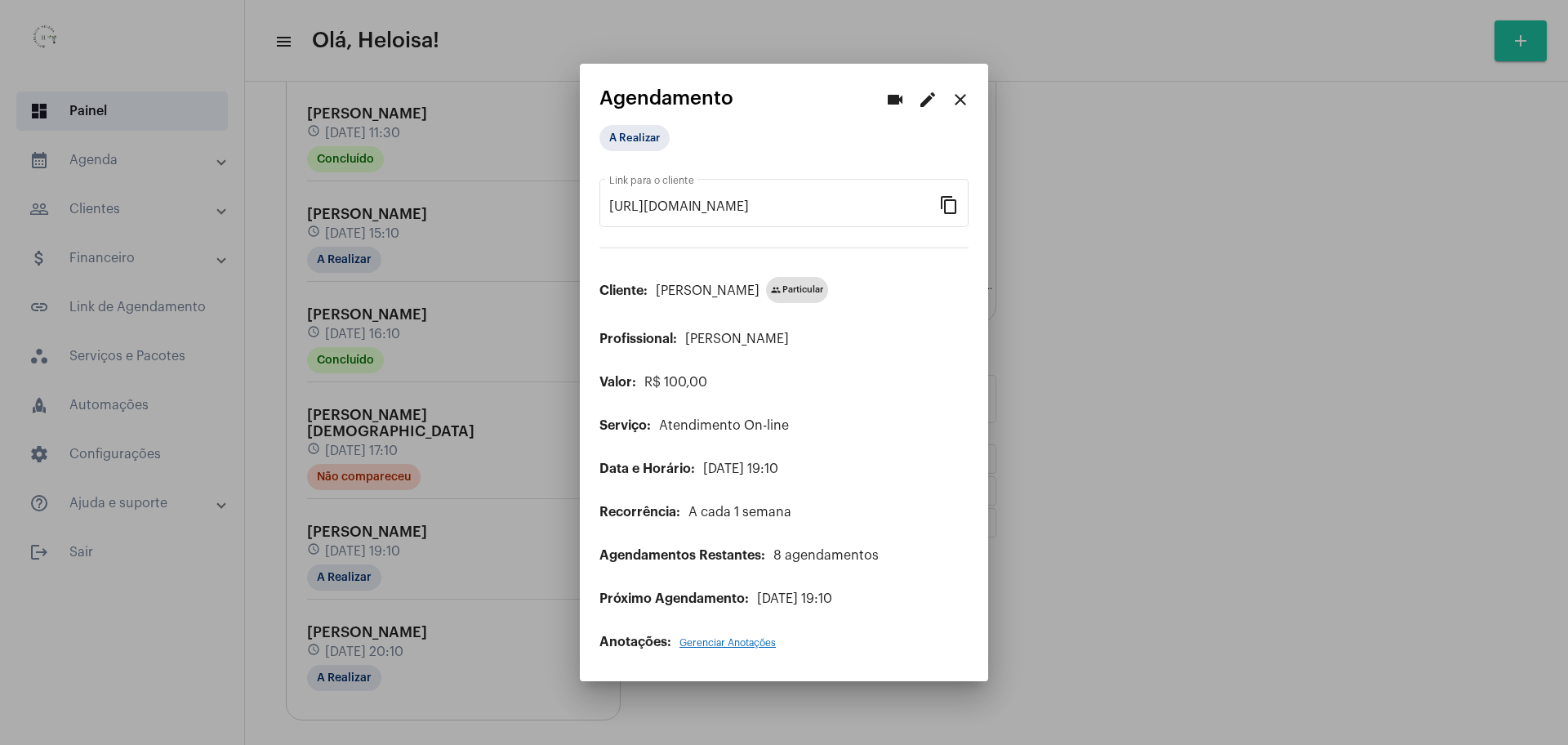
drag, startPoint x: 968, startPoint y: 105, endPoint x: 953, endPoint y: 107, distance: 15.1
click at [963, 105] on mat-icon "close" at bounding box center [960, 99] width 20 height 20
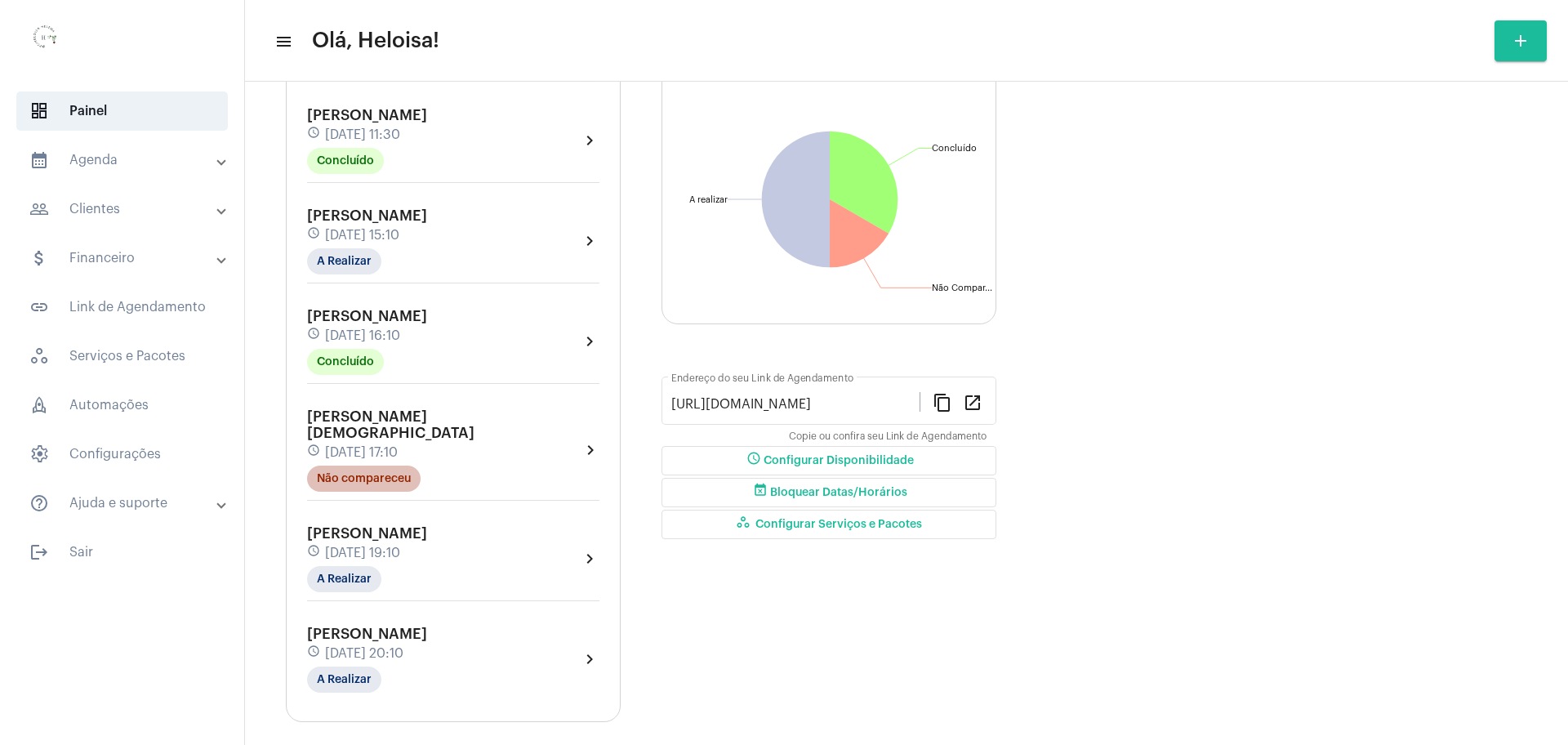
scroll to position [157, 0]
click at [385, 524] on span "[PERSON_NAME]" at bounding box center [366, 531] width 120 height 15
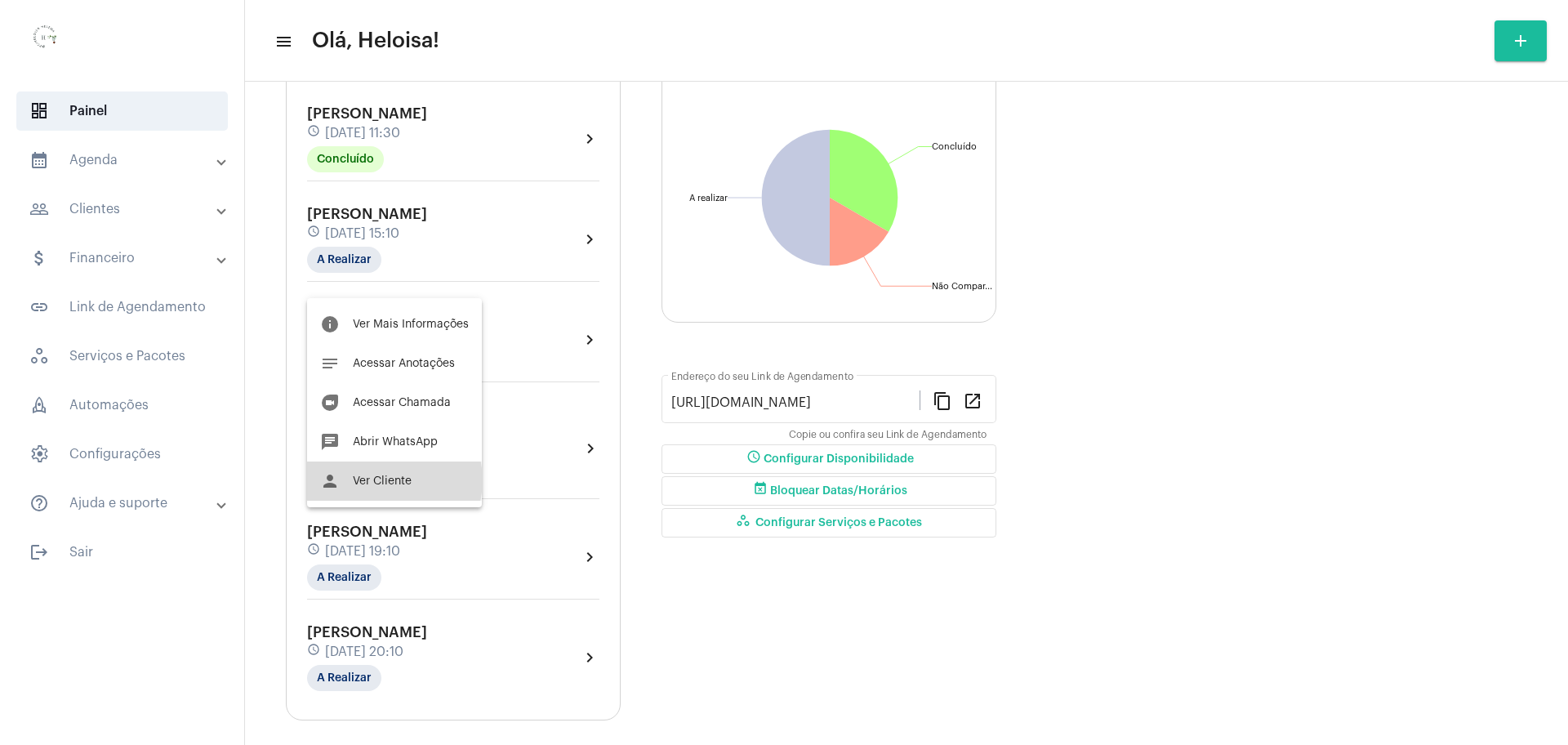
click at [388, 480] on span "Ver Cliente" at bounding box center [382, 480] width 59 height 11
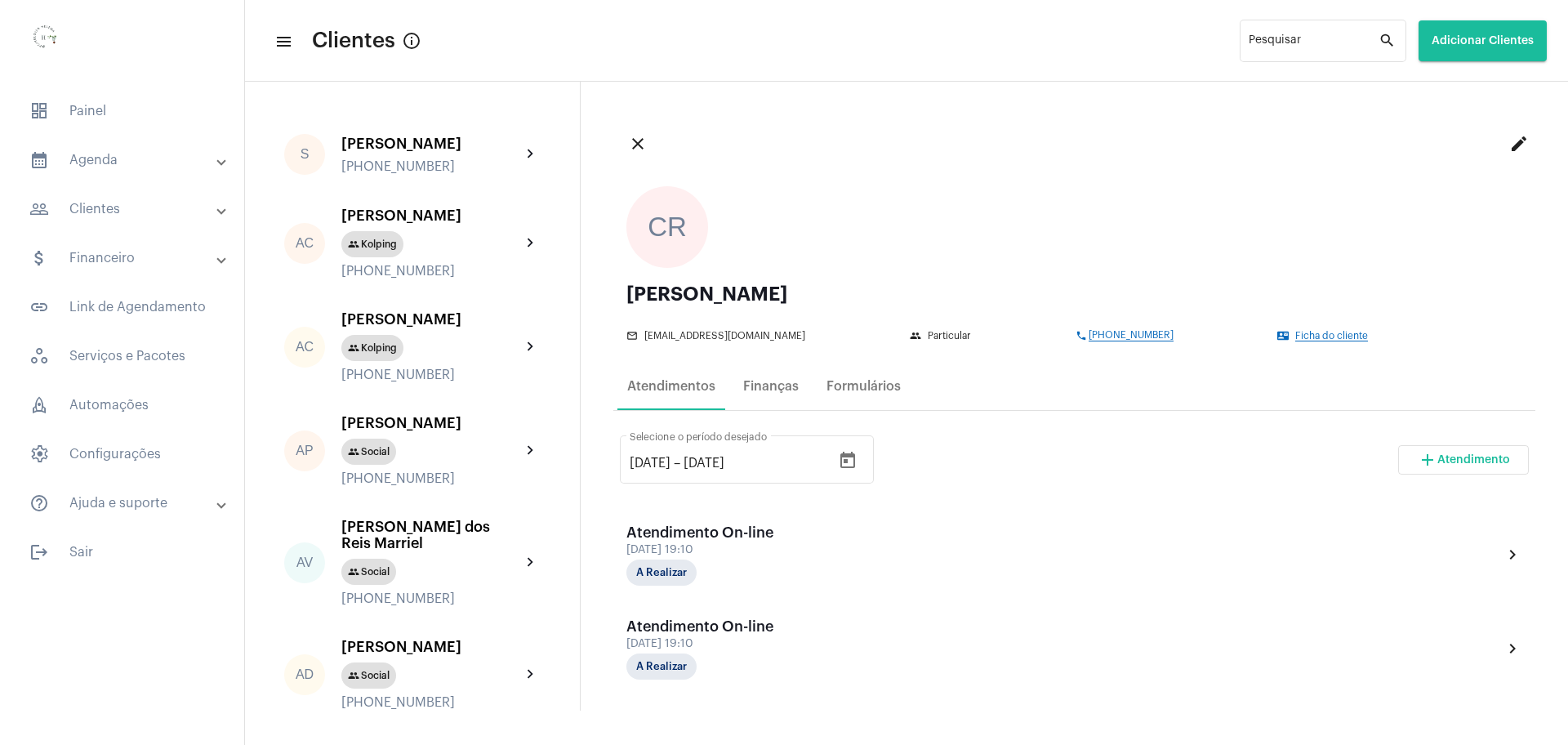
drag, startPoint x: 1163, startPoint y: 333, endPoint x: 1091, endPoint y: 335, distance: 72.0
click at [1091, 335] on div "phone +5561991855050" at bounding box center [1172, 335] width 194 height 11
click at [1199, 350] on mat-tooltip-component "Enviar whatsapp para cliente" at bounding box center [1156, 362] width 147 height 41
drag, startPoint x: 1141, startPoint y: 334, endPoint x: 1073, endPoint y: 331, distance: 68.1
click at [1076, 331] on div "phone +5561991855050" at bounding box center [1172, 335] width 194 height 11
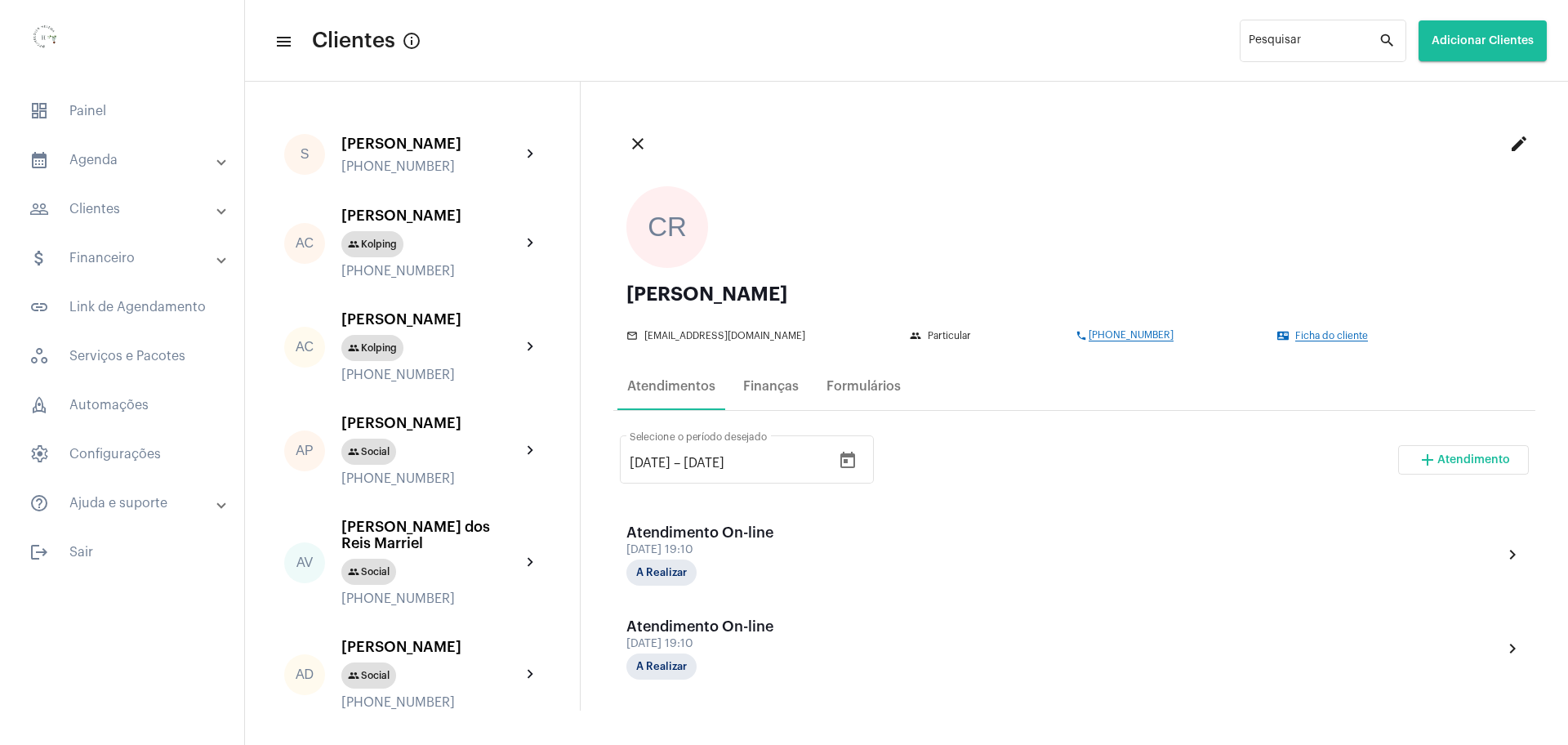
copy span "+5561991855050"
drag, startPoint x: 740, startPoint y: 341, endPoint x: 646, endPoint y: 341, distance: 94.0
click at [646, 341] on div "mail_outline camila_rodrigues@escs.edu.br" at bounding box center [764, 335] width 275 height 11
copy span "camila_rodrigues@escs.edu.br"
click at [1321, 56] on div "Pesquisar" at bounding box center [1313, 40] width 130 height 45
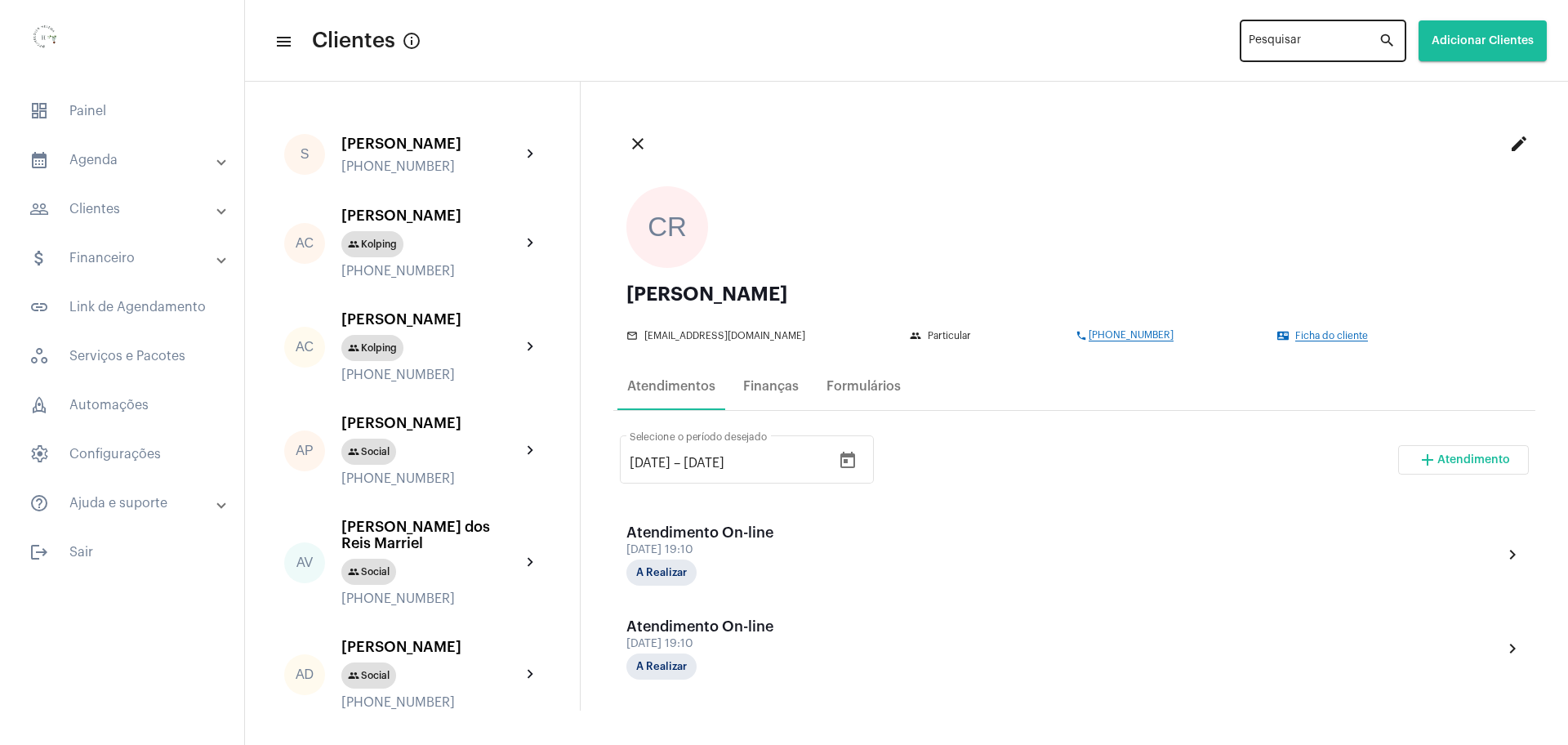
click at [1321, 56] on div "Pesquisar" at bounding box center [1313, 40] width 130 height 45
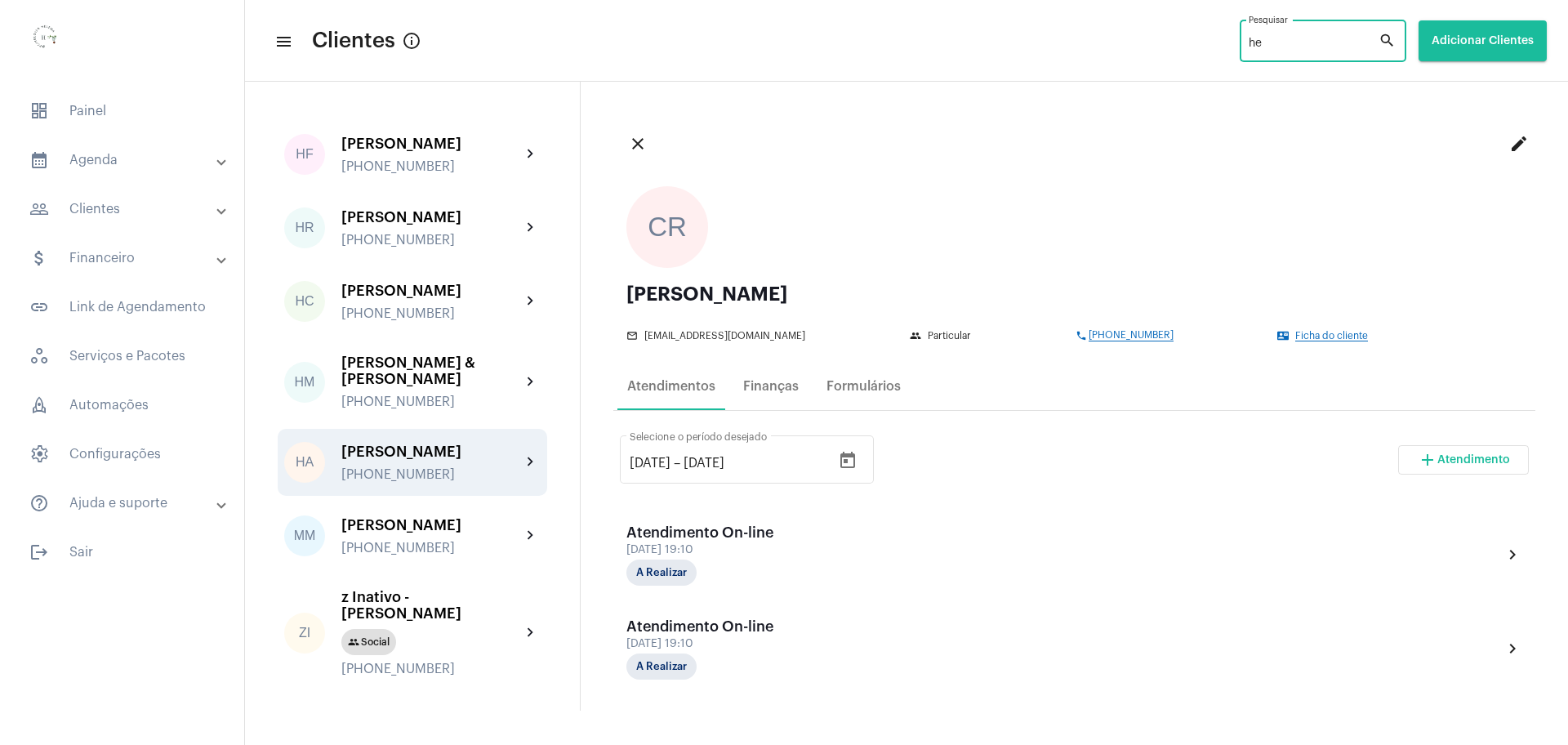
type input "he"
click at [402, 482] on div "Helio Azevedo +5511966424716" at bounding box center [431, 462] width 179 height 39
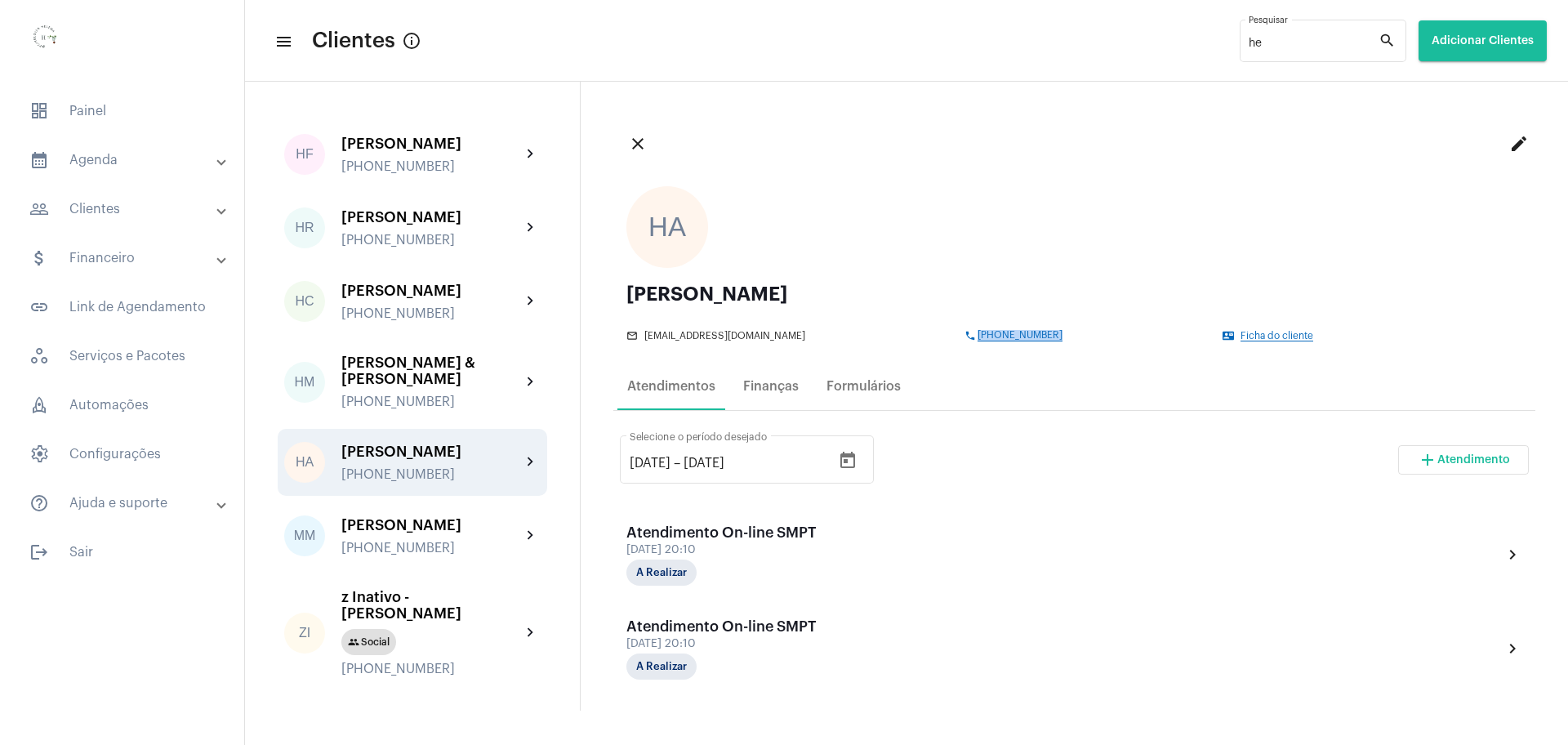
drag, startPoint x: 1124, startPoint y: 336, endPoint x: 966, endPoint y: 332, distance: 158.1
click at [966, 332] on div "phone +5511966424716" at bounding box center [1089, 335] width 249 height 11
copy span "+5511966424716"
